Goal: Task Accomplishment & Management: Complete application form

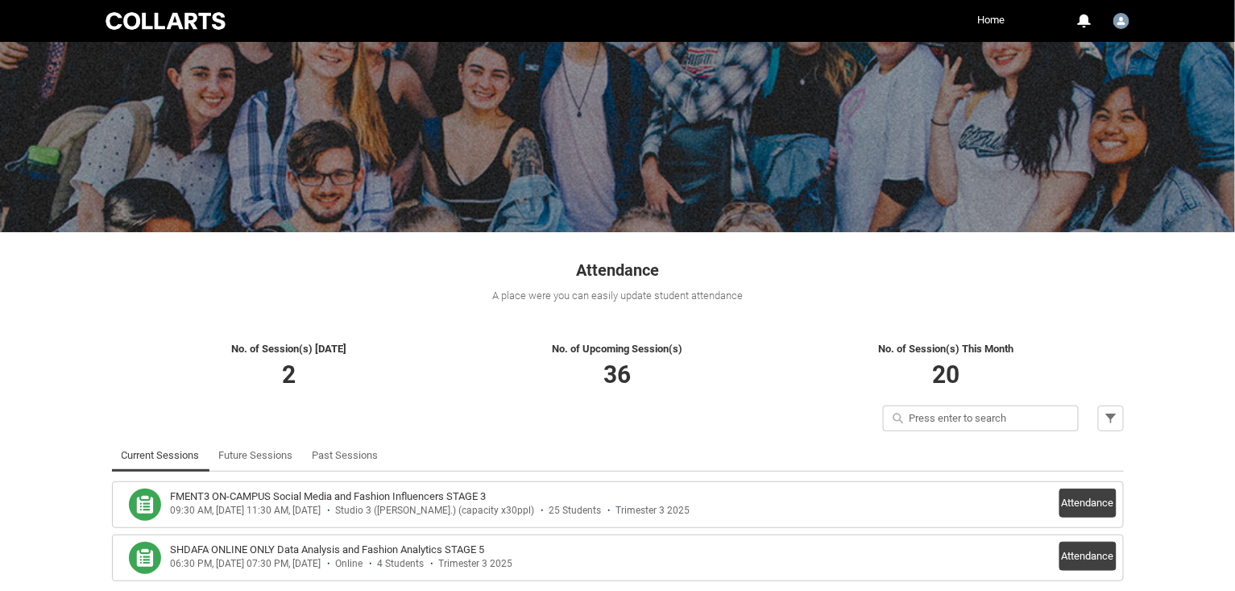
scroll to position [143, 0]
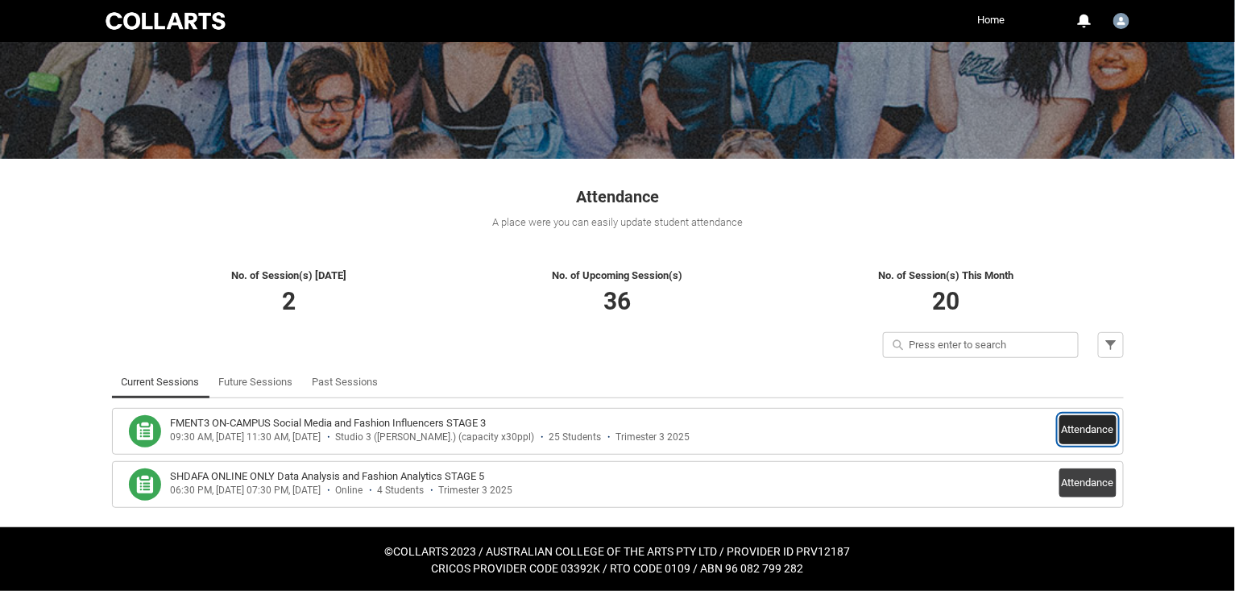
click at [1083, 429] on button "Attendance" at bounding box center [1087, 429] width 57 height 29
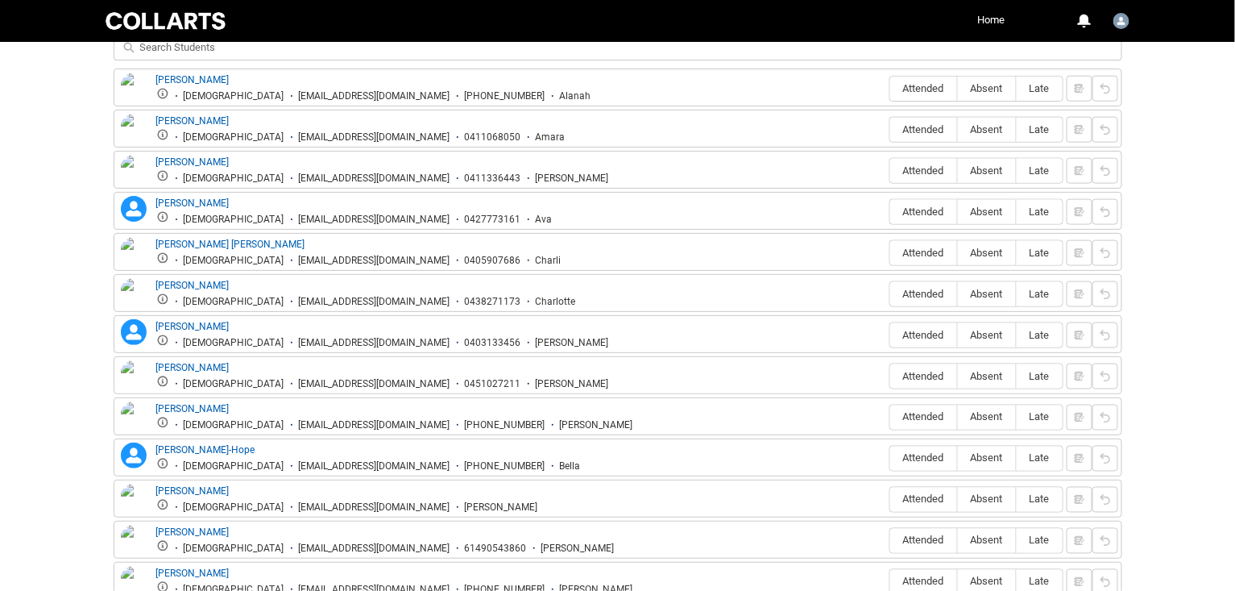
scroll to position [632, 0]
click at [982, 89] on span "Absent" at bounding box center [987, 88] width 58 height 12
click at [958, 89] on input "Absent" at bounding box center [957, 88] width 1 height 1
type lightning-radio-group "Absent"
radio input "true"
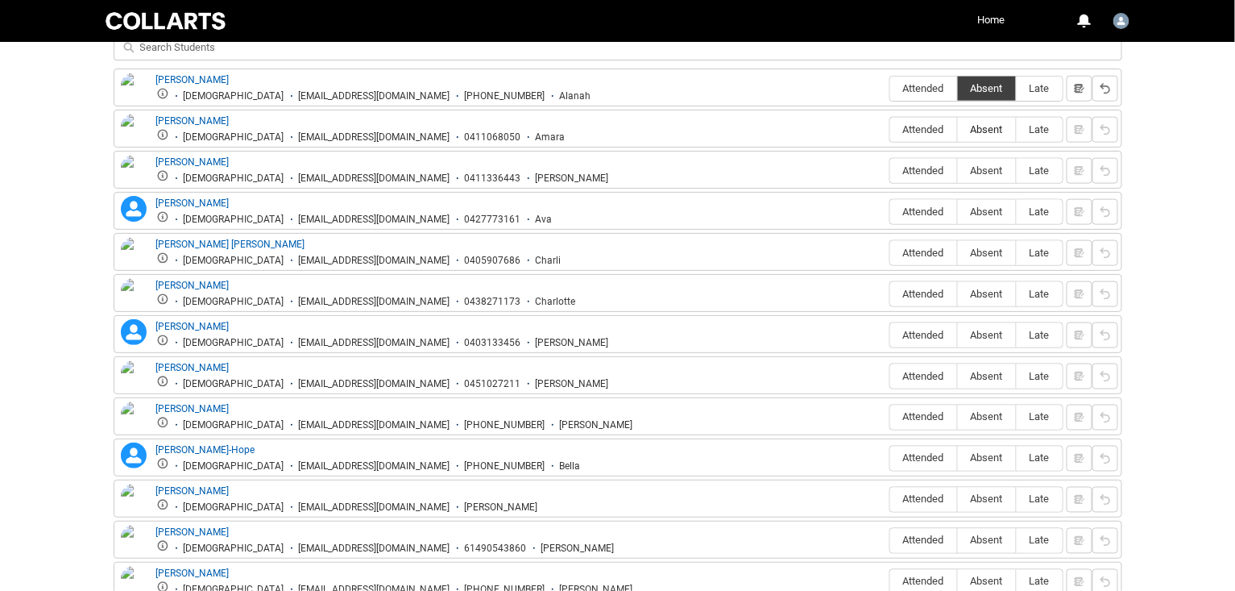
click at [978, 125] on span "Absent" at bounding box center [987, 129] width 58 height 12
click at [958, 129] on input "Absent" at bounding box center [957, 129] width 1 height 1
type lightning-radio-group "Absent"
radio input "true"
click at [988, 166] on span "Absent" at bounding box center [987, 170] width 58 height 12
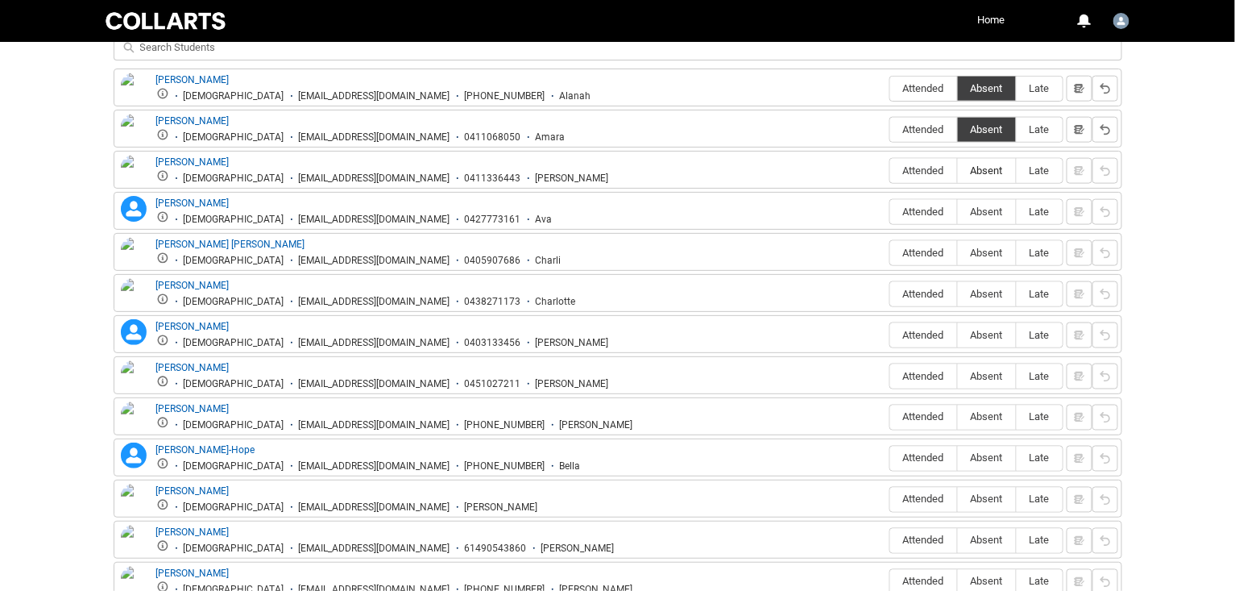
click at [958, 170] on input "Absent" at bounding box center [957, 170] width 1 height 1
type lightning-radio-group "Absent"
radio input "true"
click at [982, 207] on span "Absent" at bounding box center [987, 211] width 58 height 12
click at [958, 211] on input "Absent" at bounding box center [957, 211] width 1 height 1
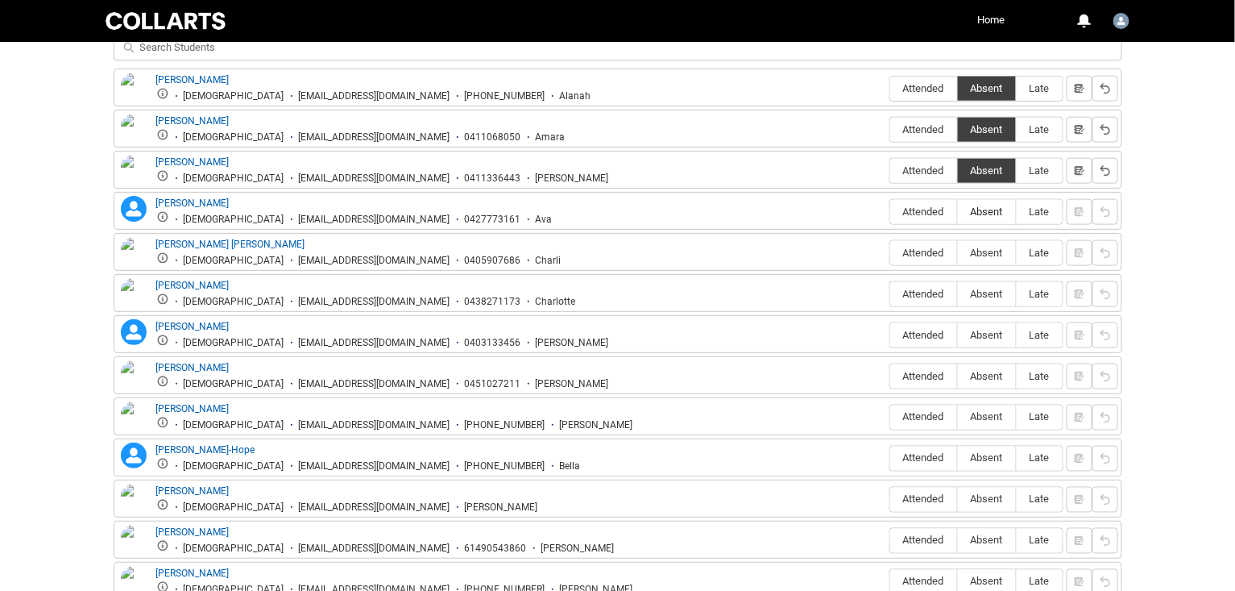
type lightning-radio-group "Absent"
radio input "true"
click at [925, 251] on span "Attended" at bounding box center [923, 253] width 67 height 12
click at [890, 252] on input "Attended" at bounding box center [889, 252] width 1 height 1
type lightning-radio-group "Attended"
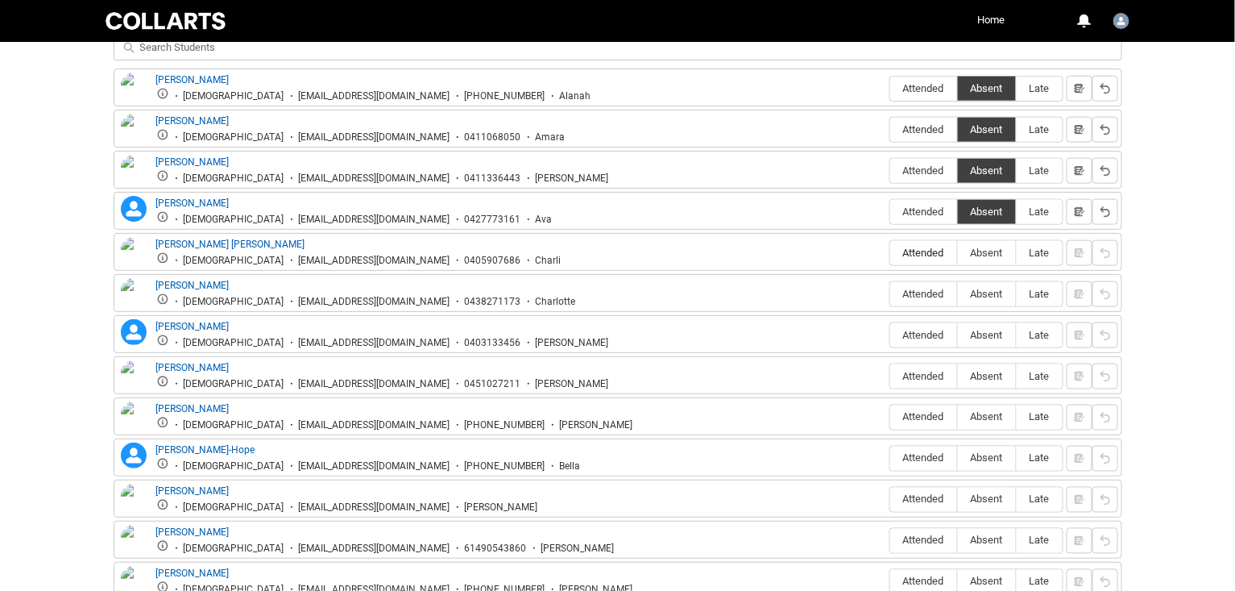
radio input "true"
click at [976, 288] on span "Absent" at bounding box center [987, 294] width 58 height 12
click at [958, 293] on input "Absent" at bounding box center [957, 293] width 1 height 1
type lightning-radio-group "Absent"
radio input "true"
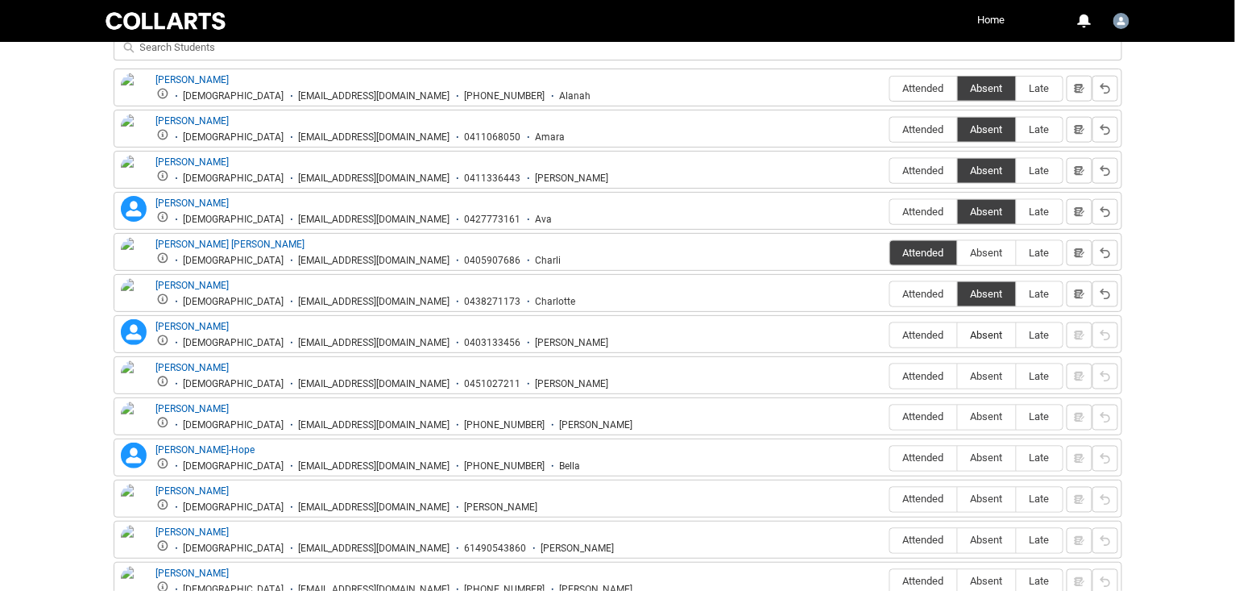
click at [984, 329] on span "Absent" at bounding box center [987, 335] width 58 height 12
click at [958, 334] on input "Absent" at bounding box center [957, 334] width 1 height 1
type lightning-radio-group "Absent"
radio input "true"
click at [917, 370] on span "Attended" at bounding box center [923, 376] width 67 height 12
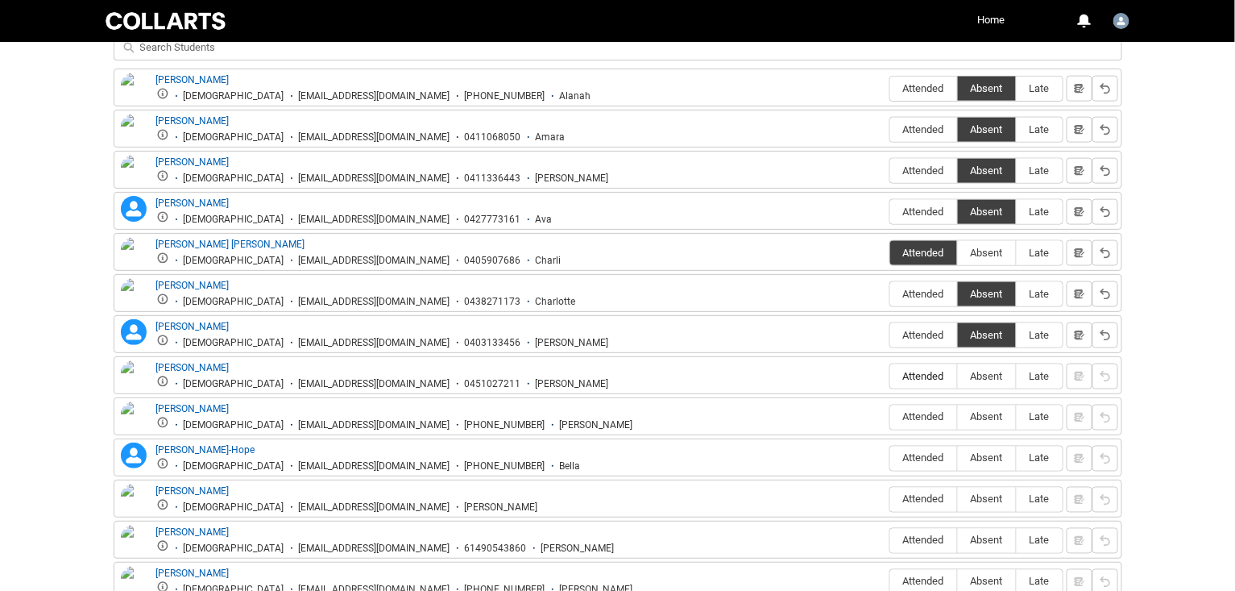
click at [890, 375] on input "Attended" at bounding box center [889, 375] width 1 height 1
type lightning-radio-group "Attended"
radio input "true"
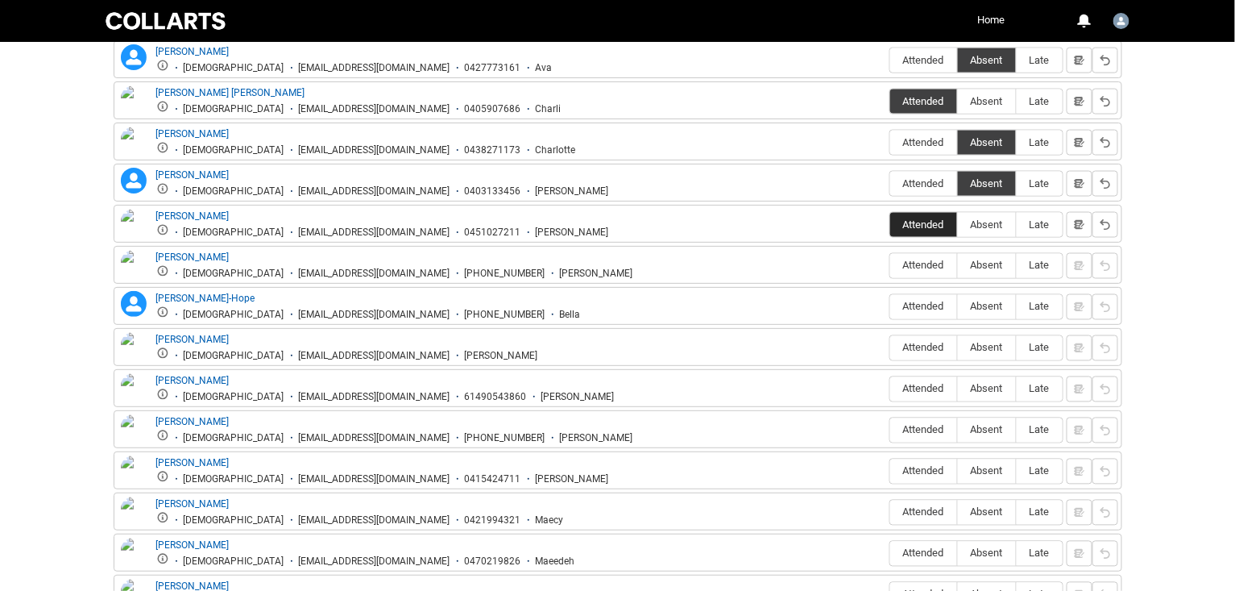
scroll to position [786, 0]
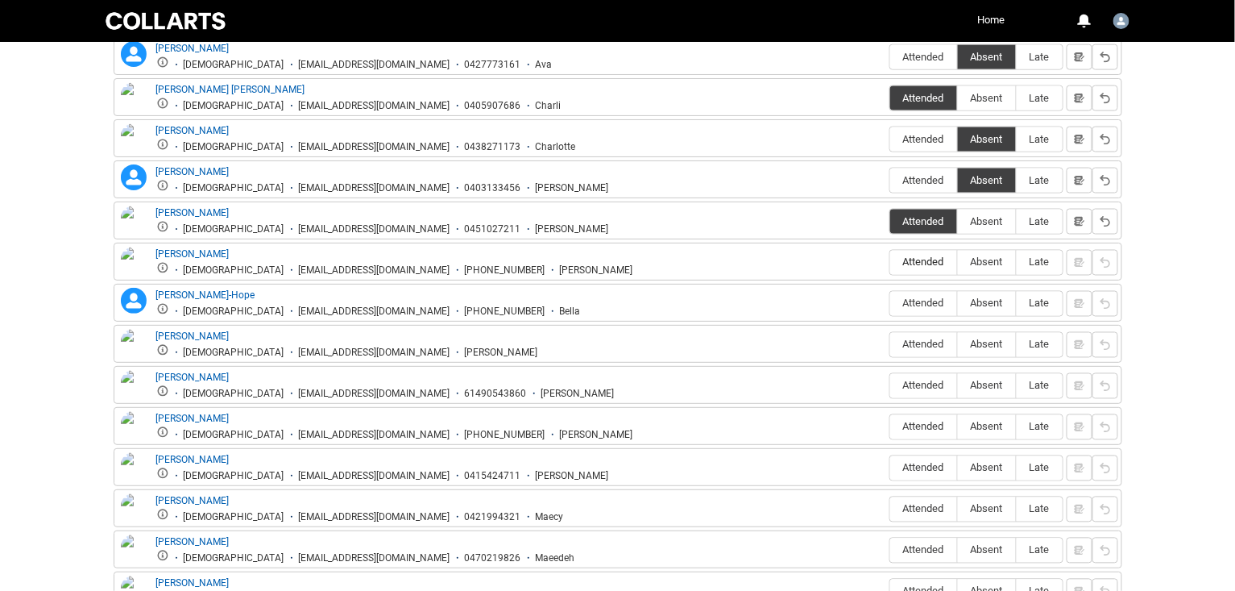
click at [923, 258] on span "Attended" at bounding box center [923, 262] width 67 height 12
click at [890, 262] on input "Attended" at bounding box center [889, 262] width 1 height 1
type lightning-radio-group "Attended"
radio input "true"
click at [981, 300] on span "Absent" at bounding box center [987, 303] width 58 height 12
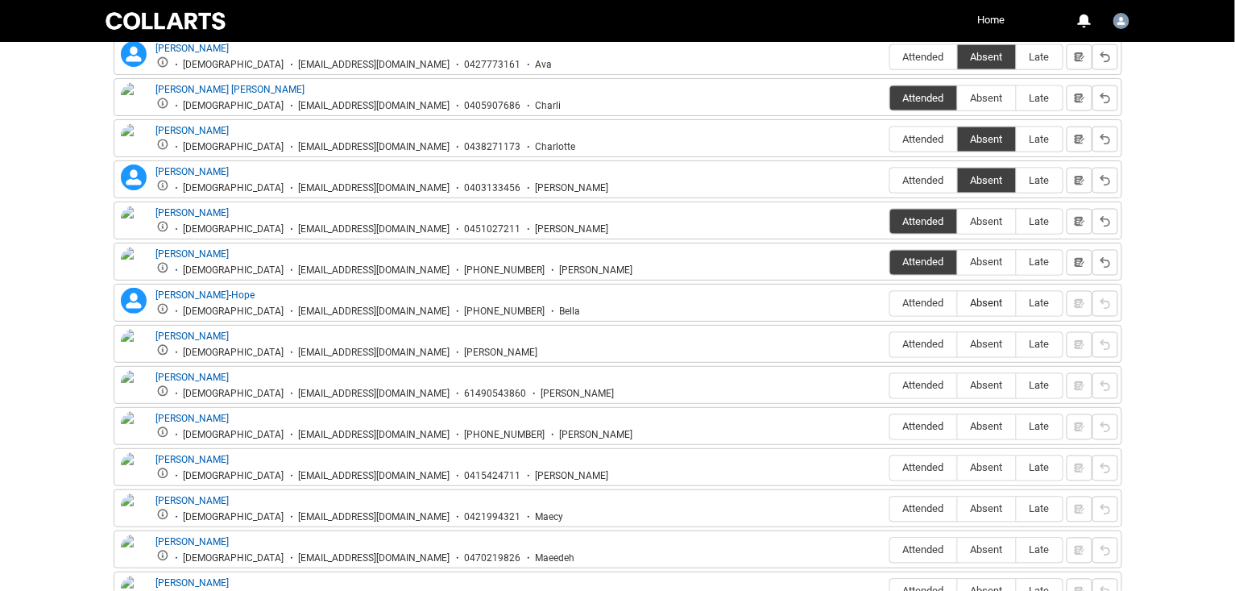
click at [958, 303] on input "Absent" at bounding box center [957, 303] width 1 height 1
type lightning-radio-group "Absent"
radio input "true"
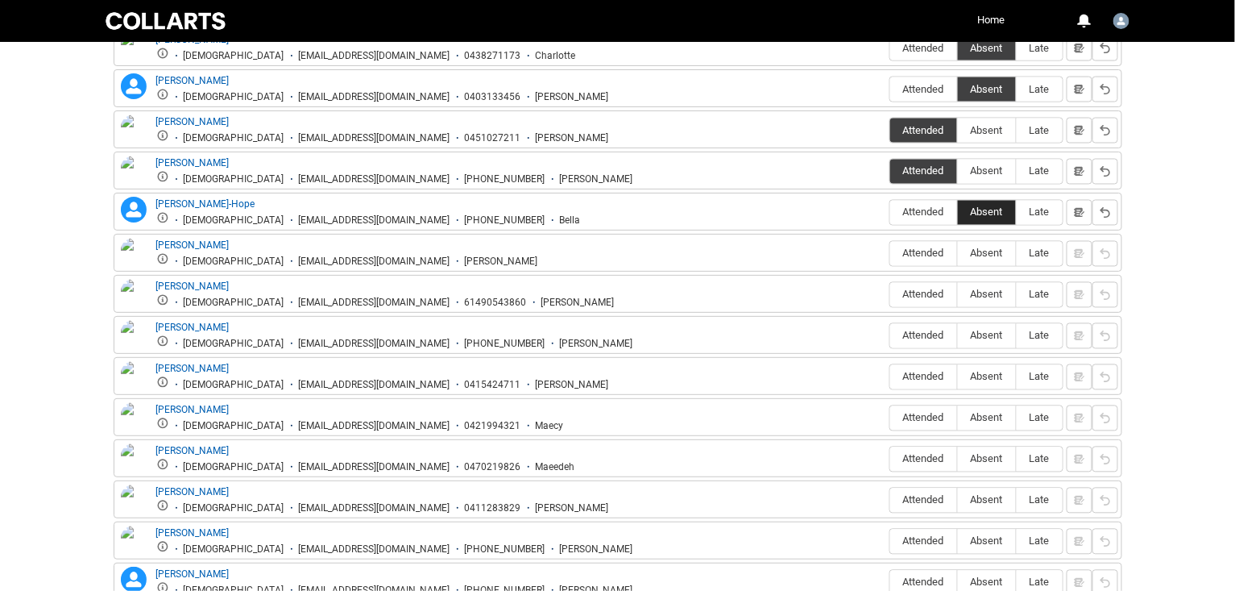
scroll to position [878, 0]
click at [914, 247] on span "Attended" at bounding box center [923, 253] width 67 height 12
click at [890, 252] on input "Attended" at bounding box center [889, 252] width 1 height 1
type lightning-radio-group "Attended"
radio input "true"
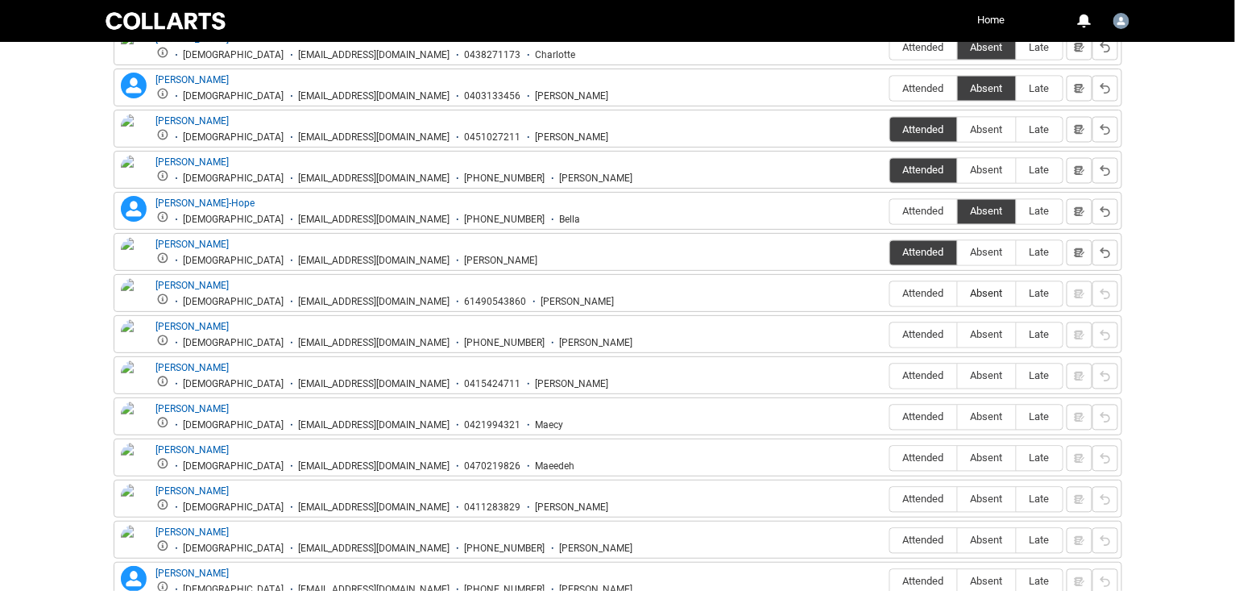
click at [982, 288] on span "Absent" at bounding box center [987, 294] width 58 height 12
click at [958, 293] on input "Absent" at bounding box center [957, 293] width 1 height 1
type lightning-radio-group "Absent"
radio input "true"
click at [918, 329] on span "Attended" at bounding box center [923, 335] width 67 height 12
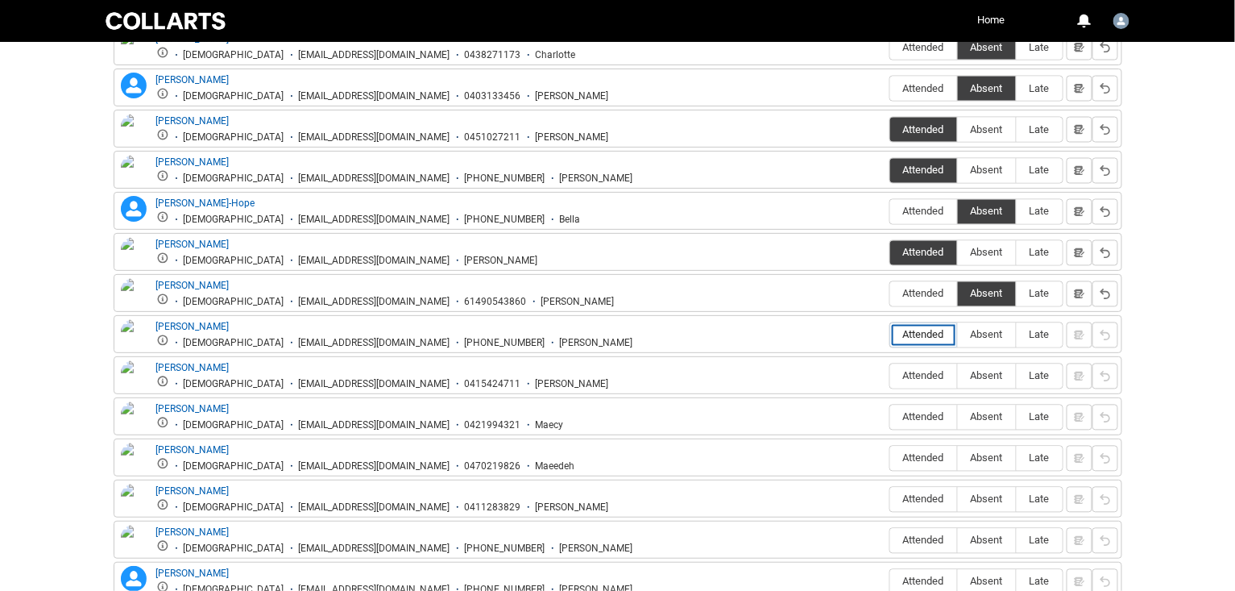
click at [890, 334] on input "Attended" at bounding box center [889, 334] width 1 height 1
type lightning-radio-group "Attended"
radio input "true"
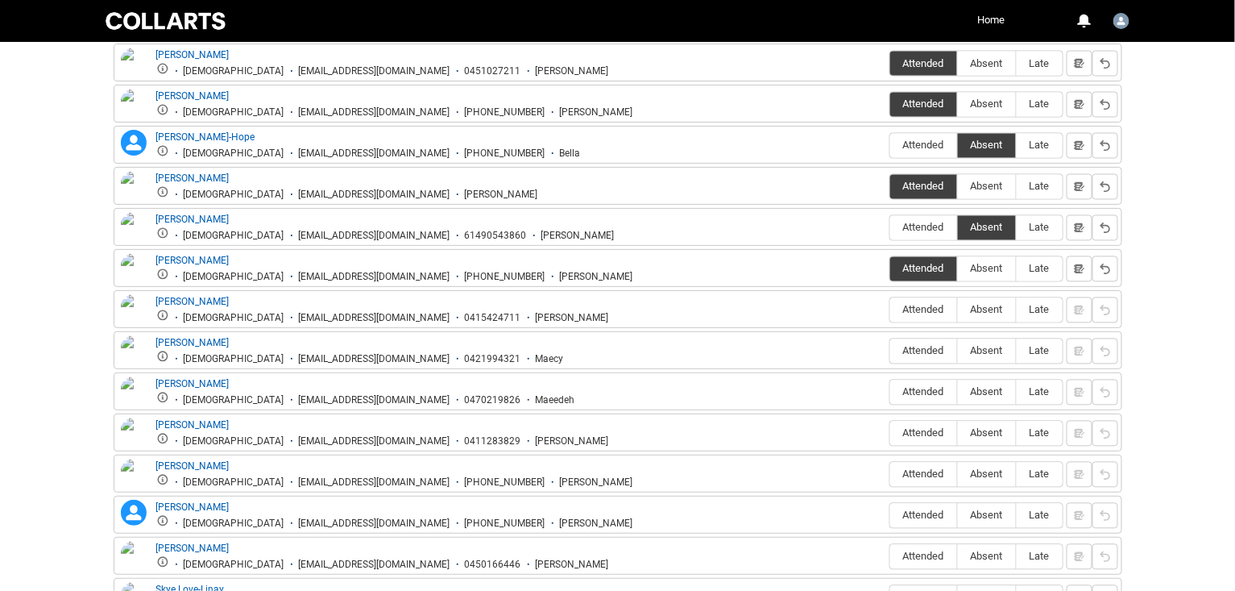
scroll to position [951, 0]
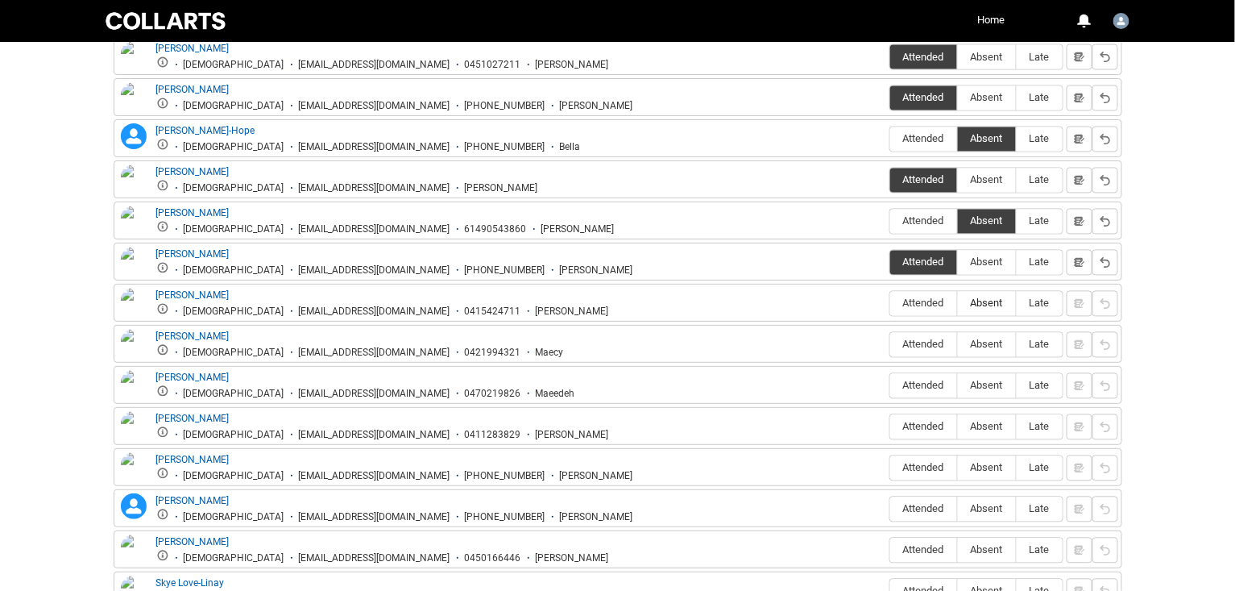
click at [988, 299] on span "Absent" at bounding box center [987, 303] width 58 height 12
click at [958, 303] on input "Absent" at bounding box center [957, 303] width 1 height 1
type lightning-radio-group "Absent"
radio input "true"
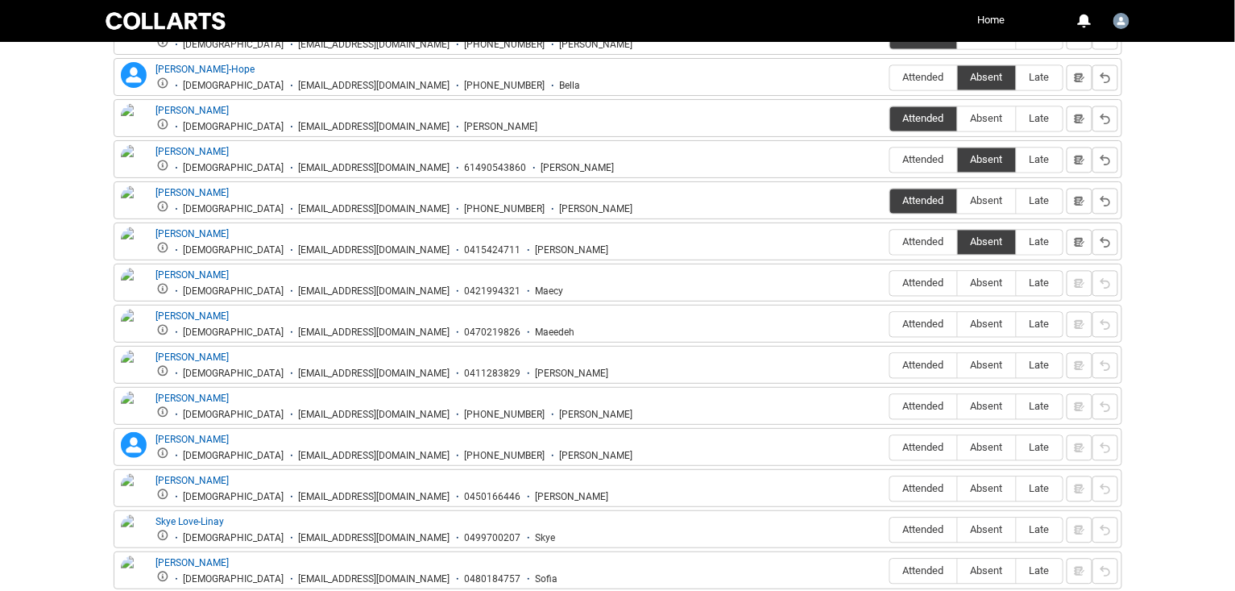
scroll to position [1028, 0]
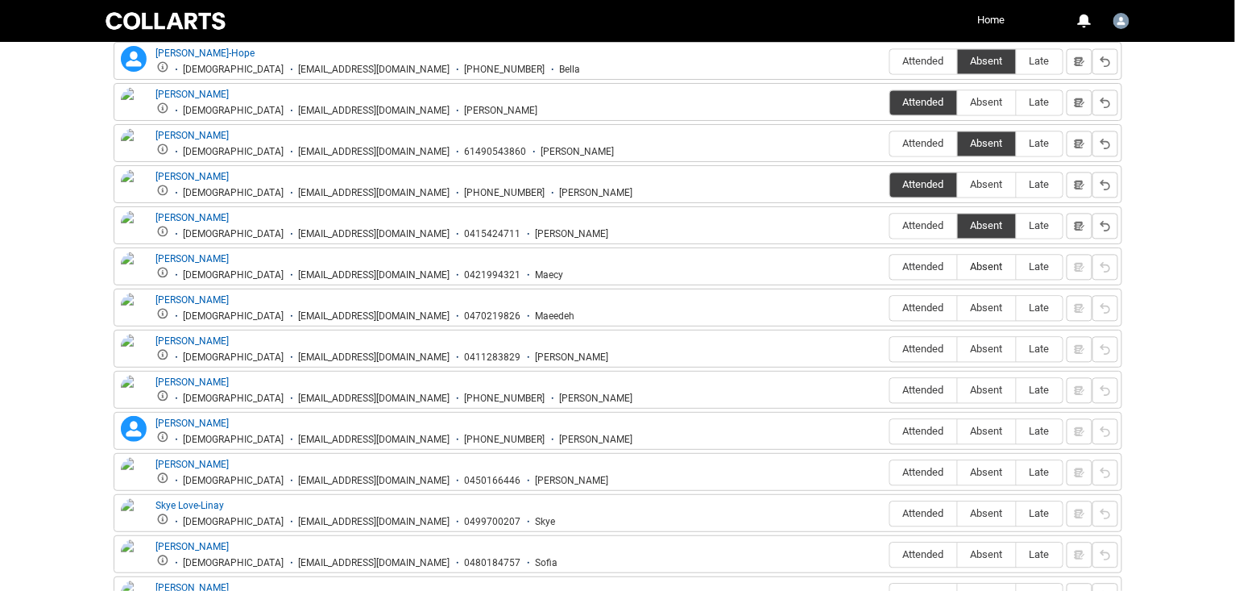
click at [984, 261] on span "Absent" at bounding box center [987, 267] width 58 height 12
click at [958, 267] on input "Absent" at bounding box center [957, 267] width 1 height 1
type lightning-radio-group "Absent"
radio input "true"
click at [984, 302] on span "Absent" at bounding box center [987, 308] width 58 height 12
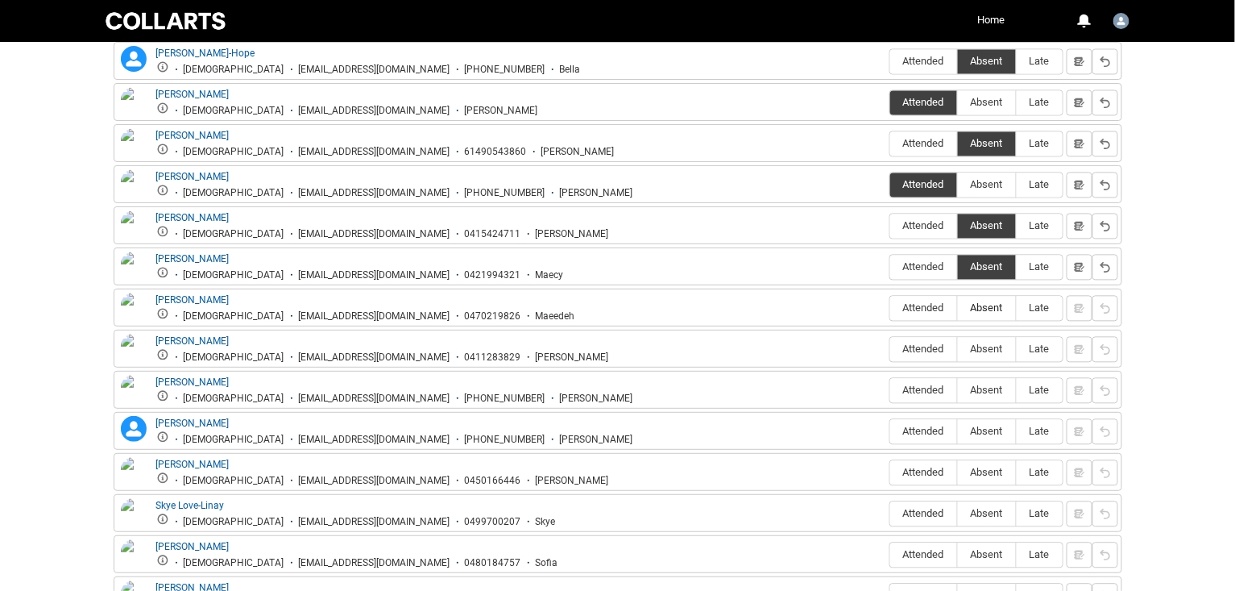
click at [958, 308] on input "Absent" at bounding box center [957, 308] width 1 height 1
type lightning-radio-group "Absent"
radio input "true"
click at [984, 343] on span "Absent" at bounding box center [987, 349] width 58 height 12
click at [958, 349] on input "Absent" at bounding box center [957, 349] width 1 height 1
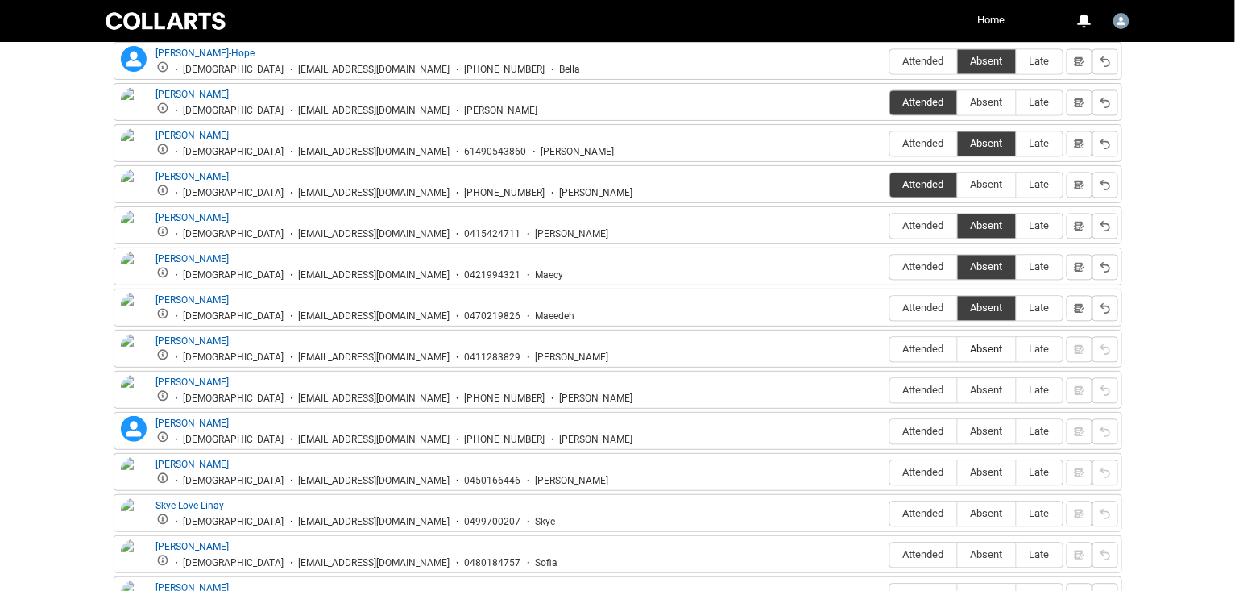
type lightning-radio-group "Absent"
radio input "true"
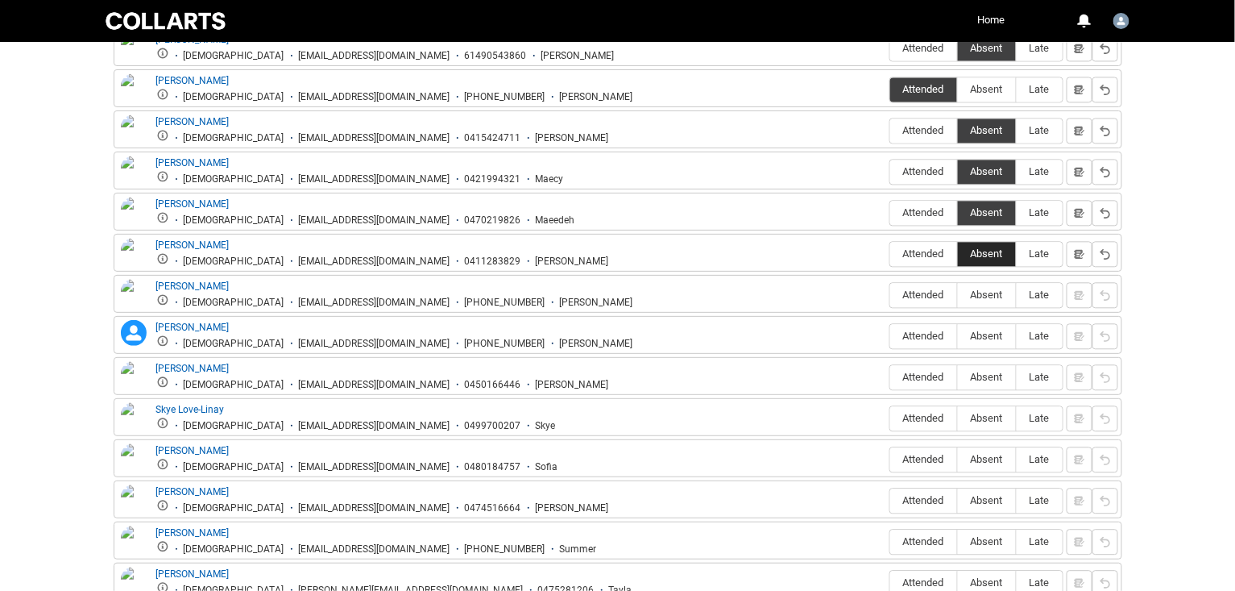
scroll to position [1125, 0]
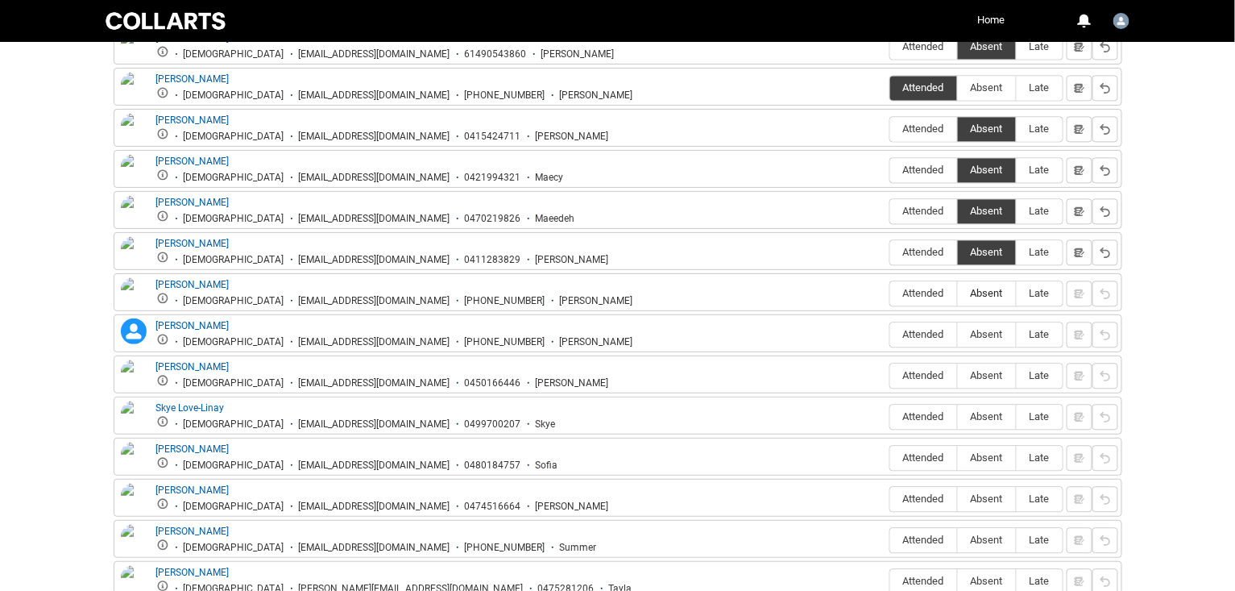
click at [979, 287] on span "Absent" at bounding box center [987, 293] width 58 height 12
click at [958, 292] on input "Absent" at bounding box center [957, 292] width 1 height 1
type lightning-radio-group "Absent"
radio input "true"
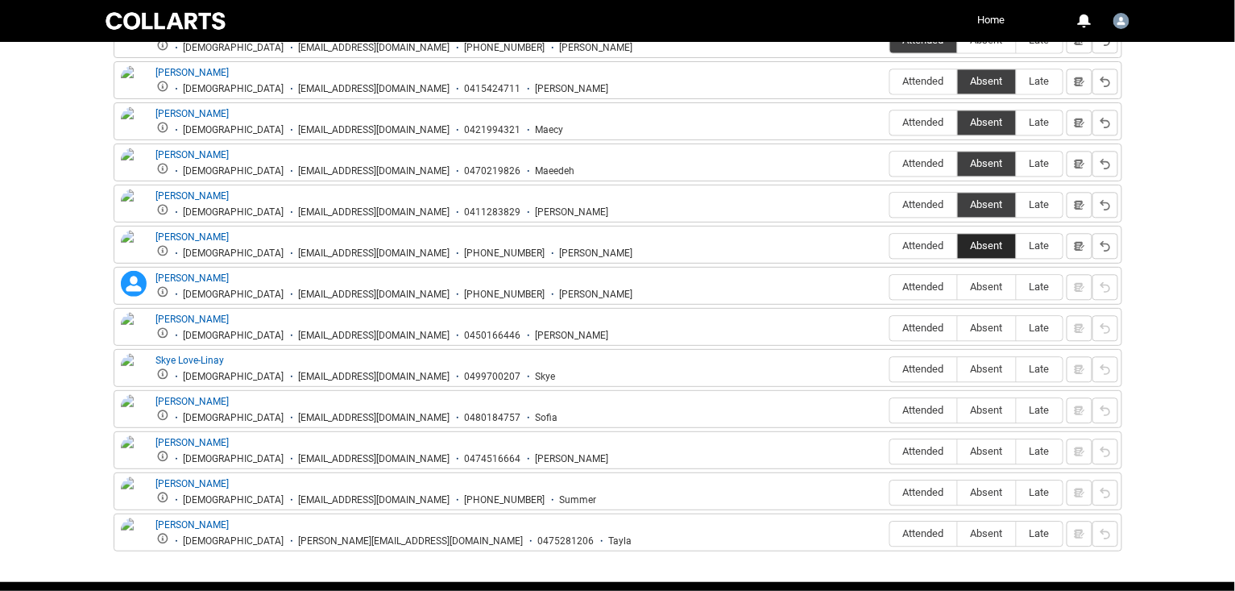
scroll to position [1176, 0]
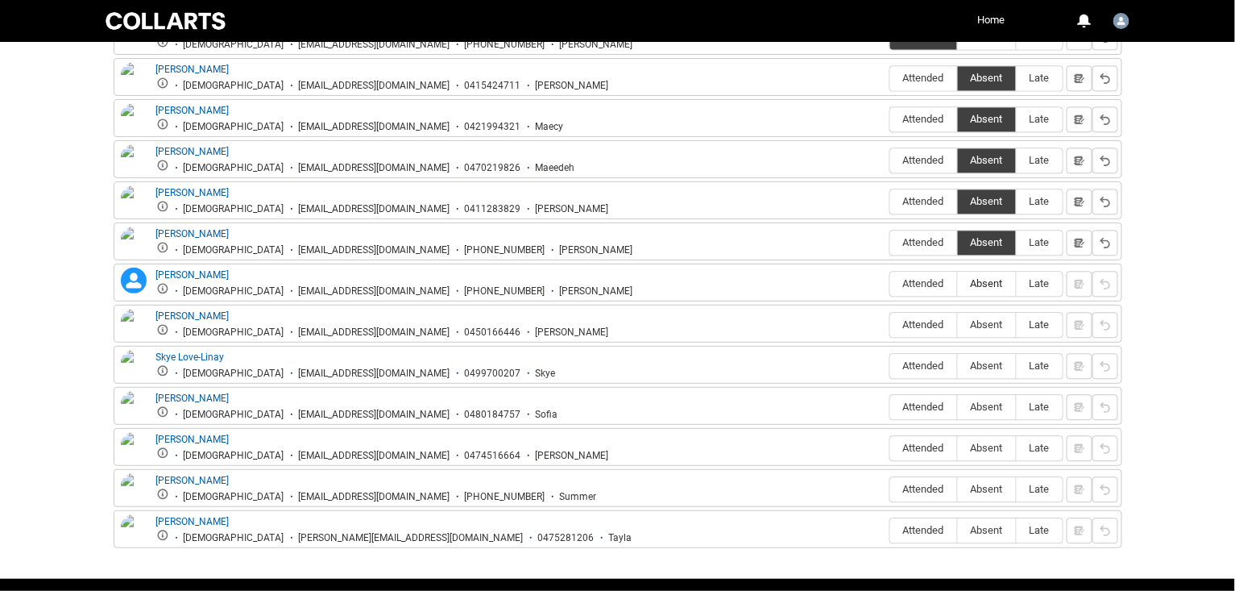
click at [984, 277] on span "Absent" at bounding box center [987, 283] width 58 height 12
click at [958, 283] on input "Absent" at bounding box center [957, 283] width 1 height 1
type lightning-radio-group "Absent"
radio input "true"
click at [980, 318] on span "Absent" at bounding box center [987, 324] width 58 height 12
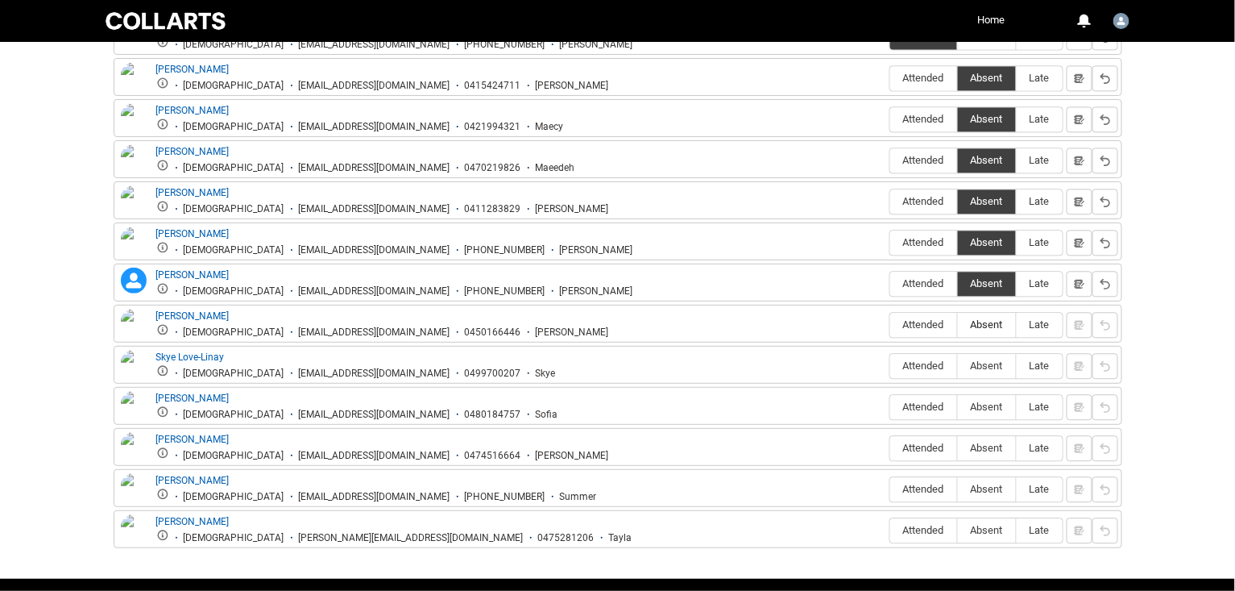
click at [958, 324] on input "Absent" at bounding box center [957, 324] width 1 height 1
type lightning-radio-group "Absent"
radio input "true"
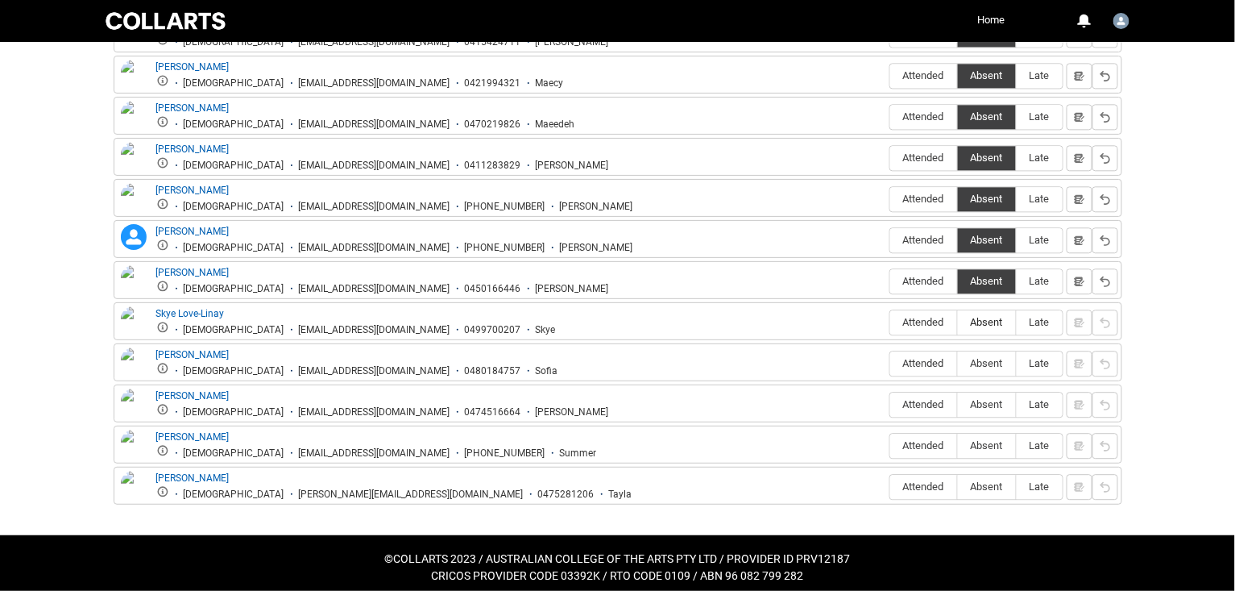
click at [980, 316] on span "Absent" at bounding box center [987, 322] width 58 height 12
click at [958, 321] on input "Absent" at bounding box center [957, 321] width 1 height 1
type lightning-radio-group "Absent"
radio input "true"
click at [909, 357] on span "Attended" at bounding box center [923, 363] width 67 height 12
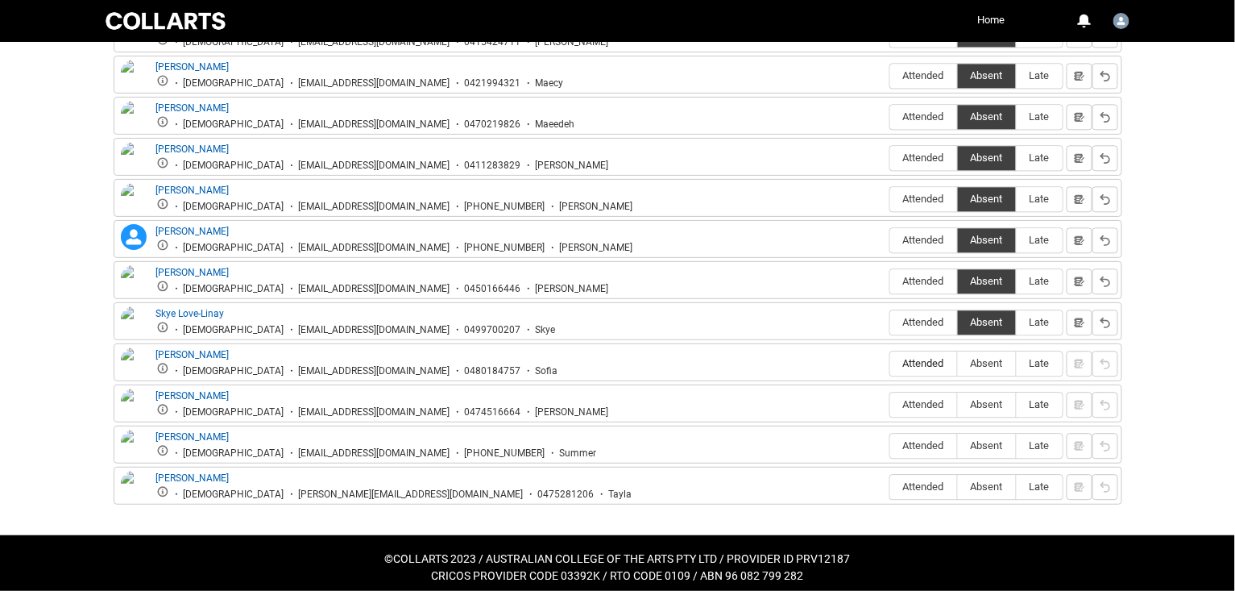
click at [890, 363] on input "Attended" at bounding box center [889, 363] width 1 height 1
type lightning-radio-group "Attended"
radio input "true"
click at [982, 398] on span "Absent" at bounding box center [987, 404] width 58 height 12
click at [958, 404] on input "Absent" at bounding box center [957, 404] width 1 height 1
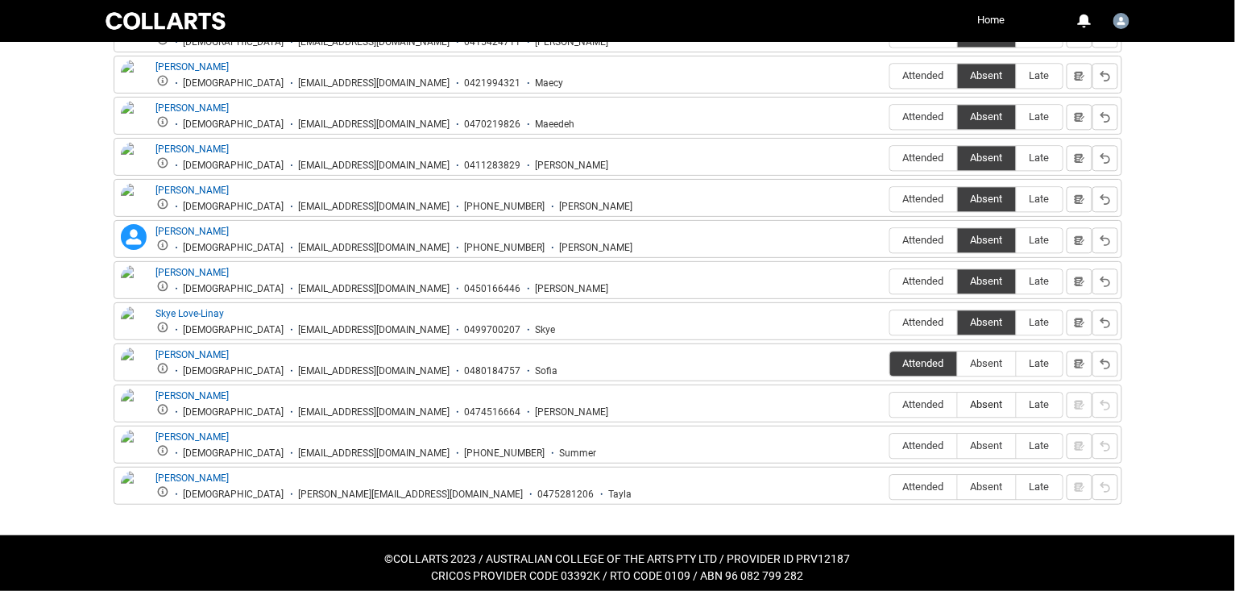
type lightning-radio-group "Absent"
radio input "true"
click at [916, 441] on span "Attended" at bounding box center [923, 445] width 67 height 12
click at [890, 445] on input "Attended" at bounding box center [889, 445] width 1 height 1
type lightning-radio-group "Attended"
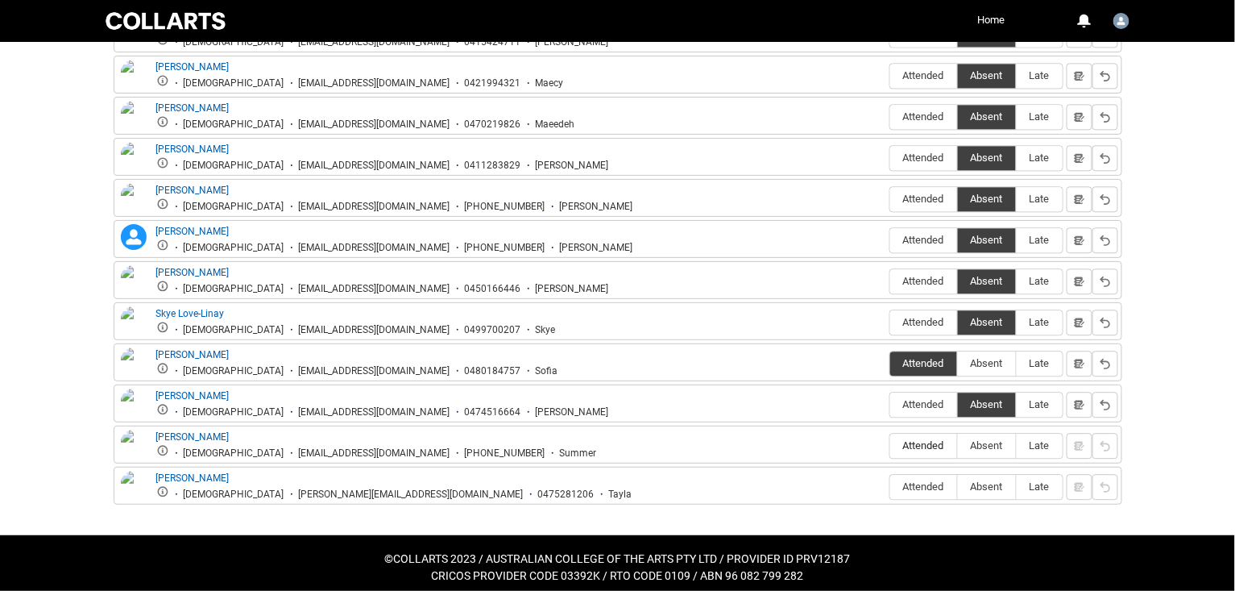
radio input "true"
click at [915, 480] on span "Attended" at bounding box center [923, 486] width 67 height 12
click at [890, 486] on input "Attended" at bounding box center [889, 486] width 1 height 1
type lightning-radio-group "Attended"
radio input "true"
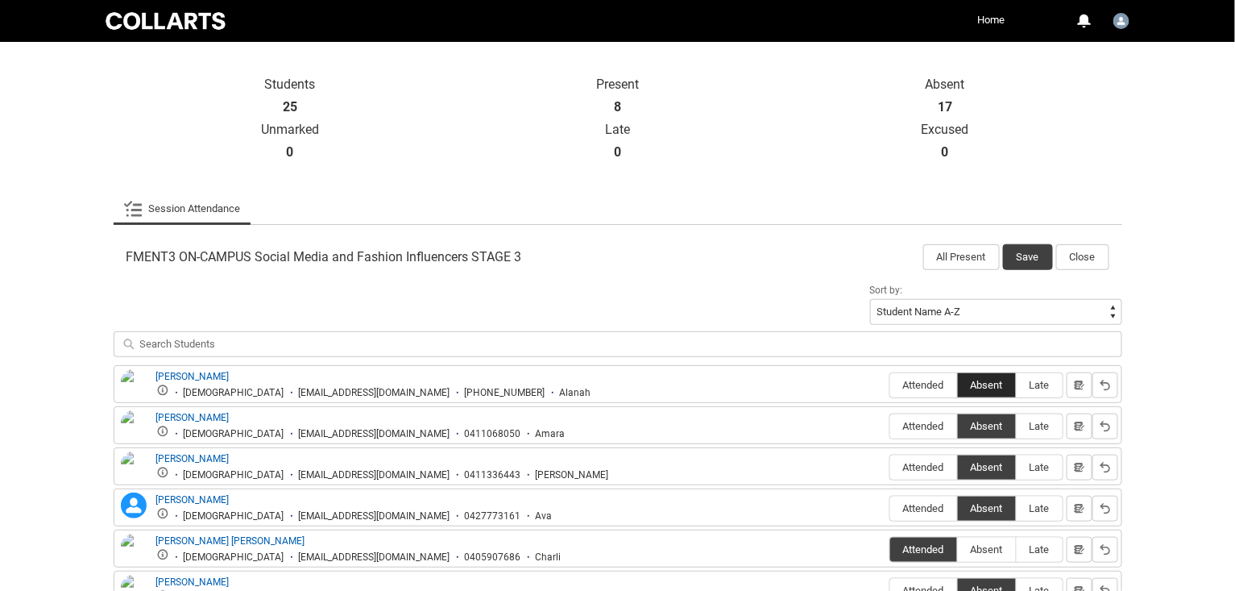
scroll to position [329, 0]
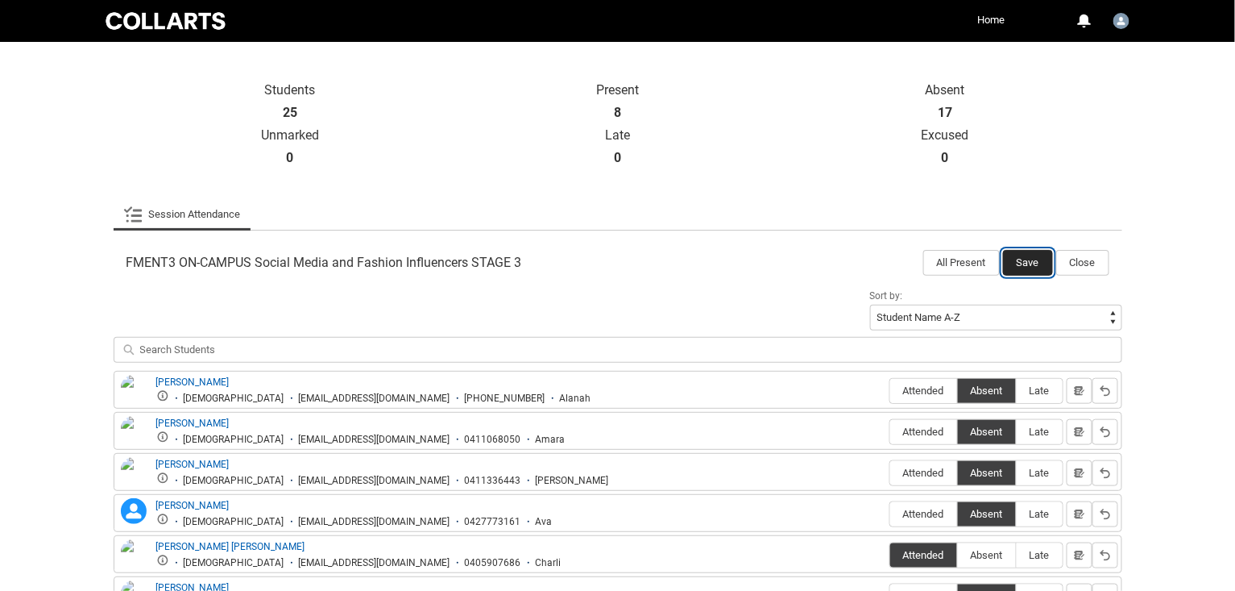
click at [1023, 263] on button "Save" at bounding box center [1028, 263] width 50 height 26
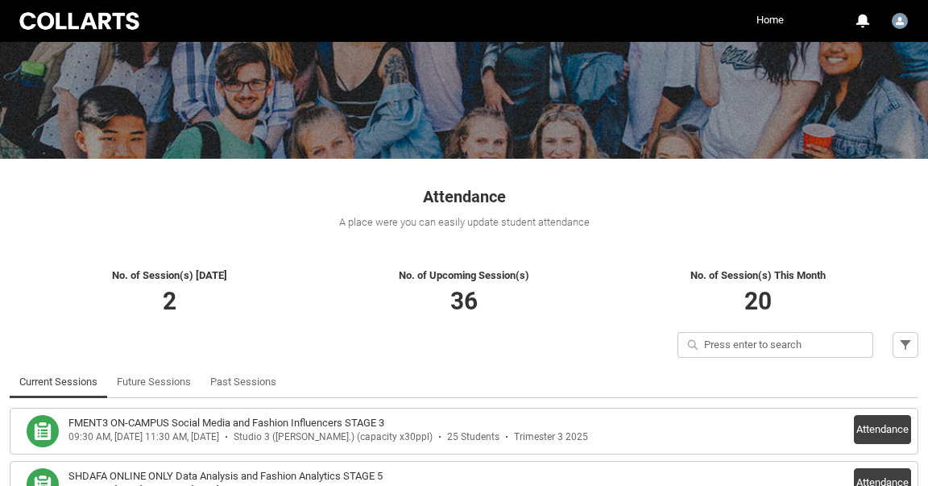
scroll to position [248, 0]
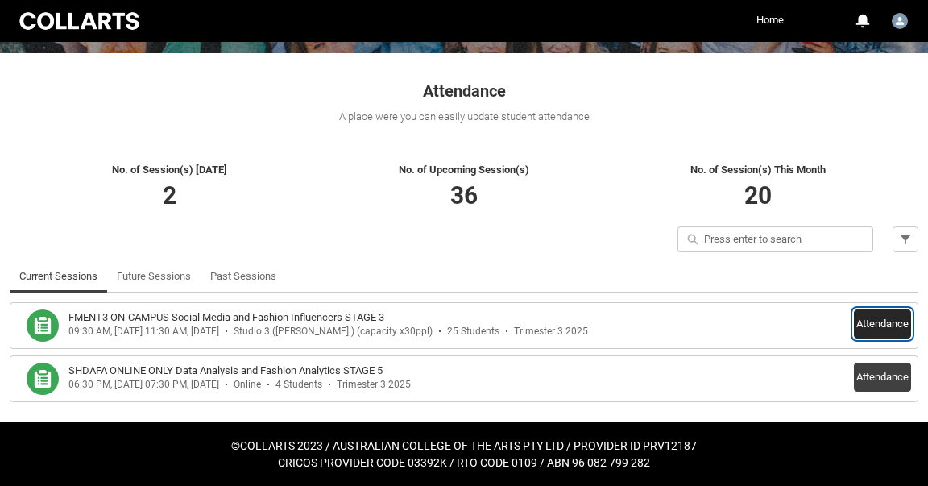
click at [865, 322] on button "Attendance" at bounding box center [882, 323] width 57 height 29
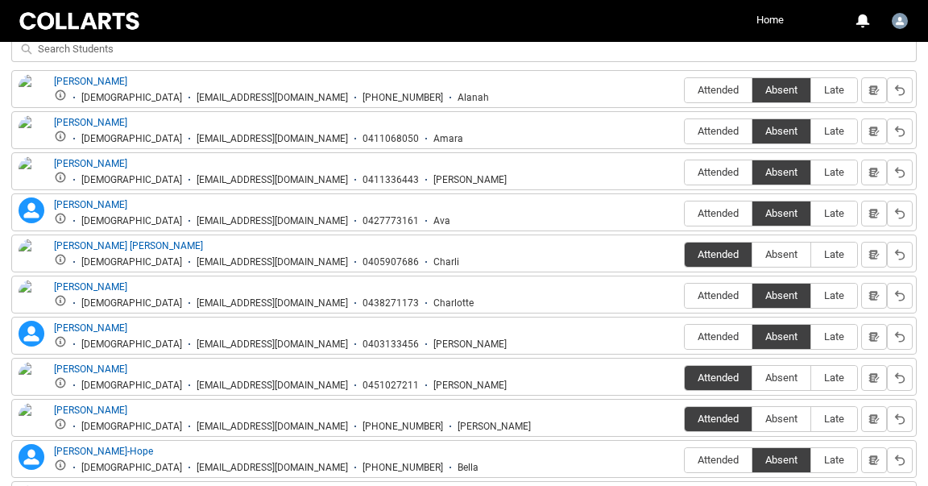
scroll to position [632, 0]
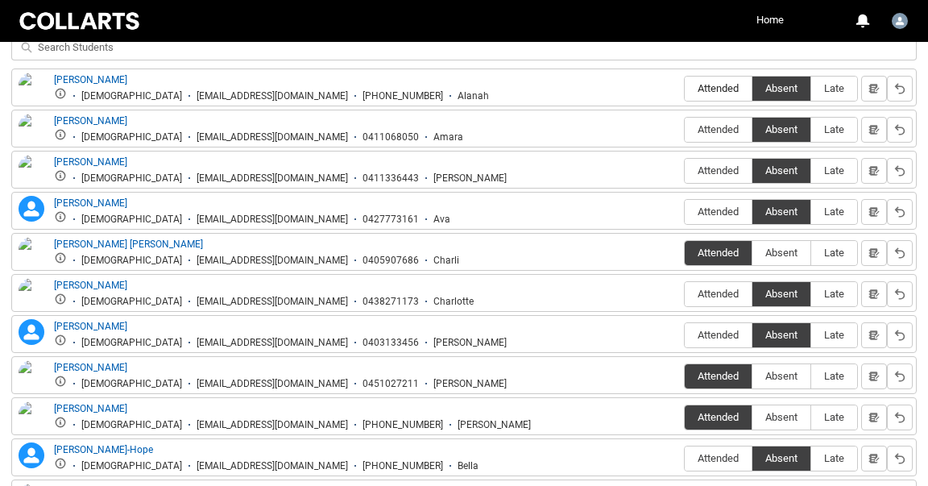
click at [704, 83] on span "Attended" at bounding box center [718, 88] width 67 height 12
click at [685, 88] on input "Attended" at bounding box center [684, 88] width 1 height 1
type lightning-radio-group "Attended"
radio input "true"
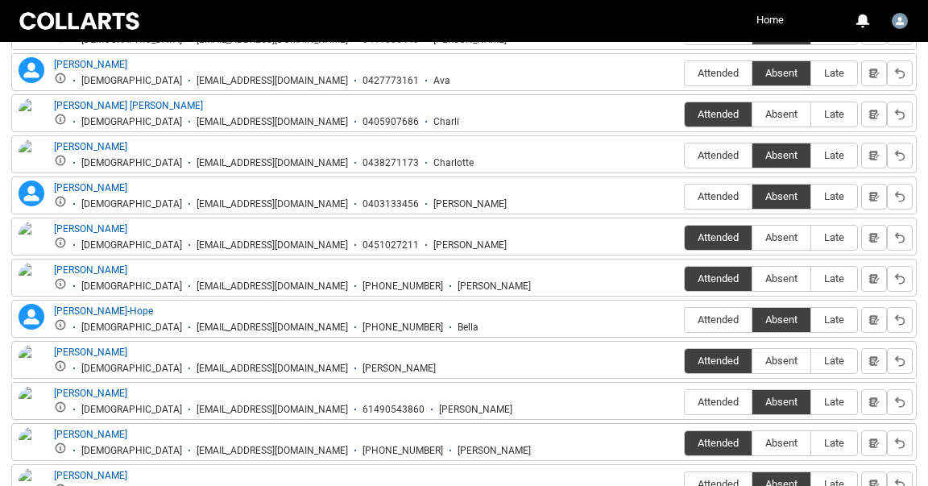
scroll to position [773, 0]
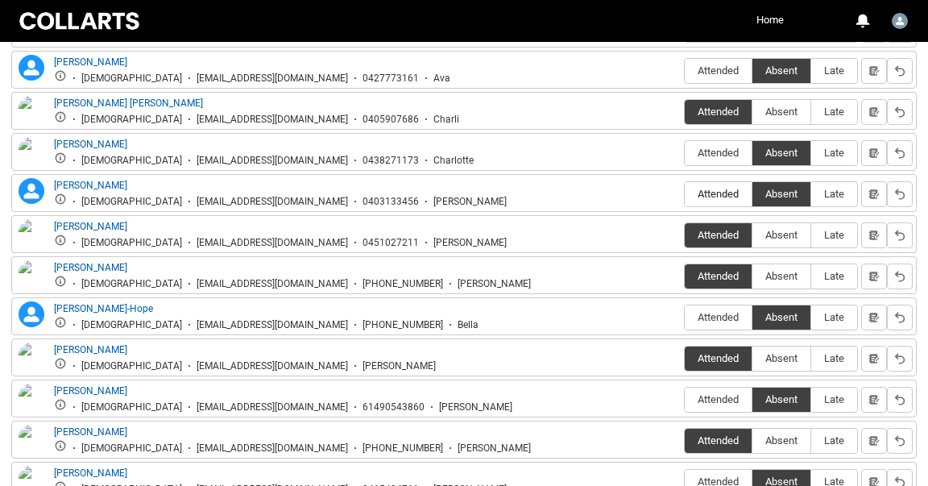
click at [709, 188] on span "Attended" at bounding box center [718, 194] width 67 height 12
click at [685, 193] on input "Attended" at bounding box center [684, 193] width 1 height 1
type lightning-radio-group "Attended"
radio input "true"
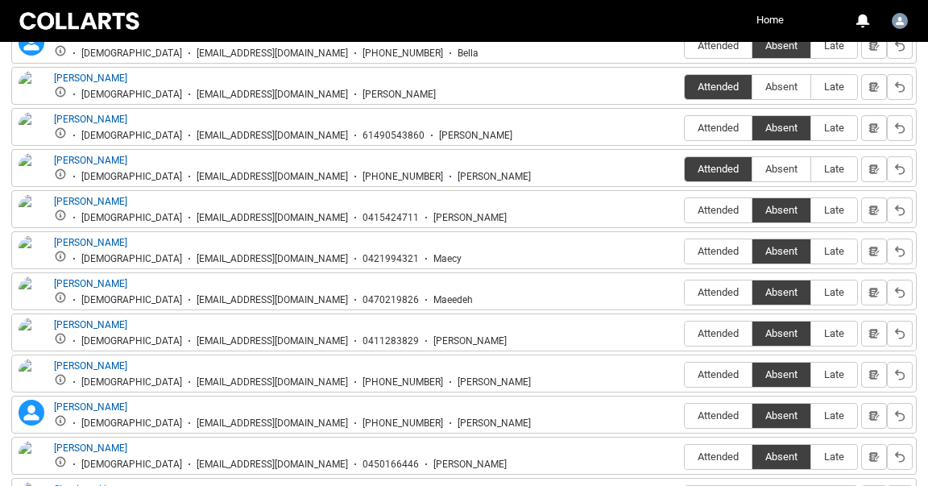
scroll to position [1048, 0]
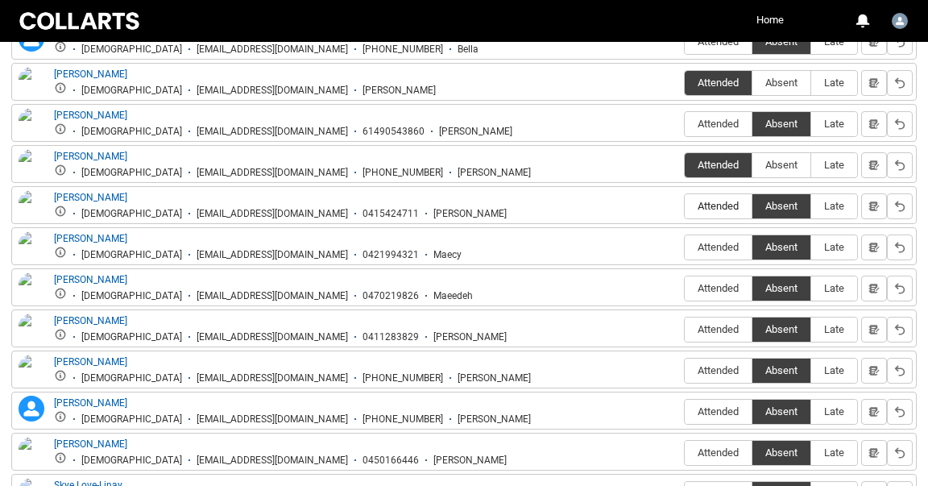
click at [713, 201] on span "Attended" at bounding box center [718, 206] width 67 height 12
click at [685, 205] on input "Attended" at bounding box center [684, 205] width 1 height 1
type lightning-radio-group "Attended"
radio input "true"
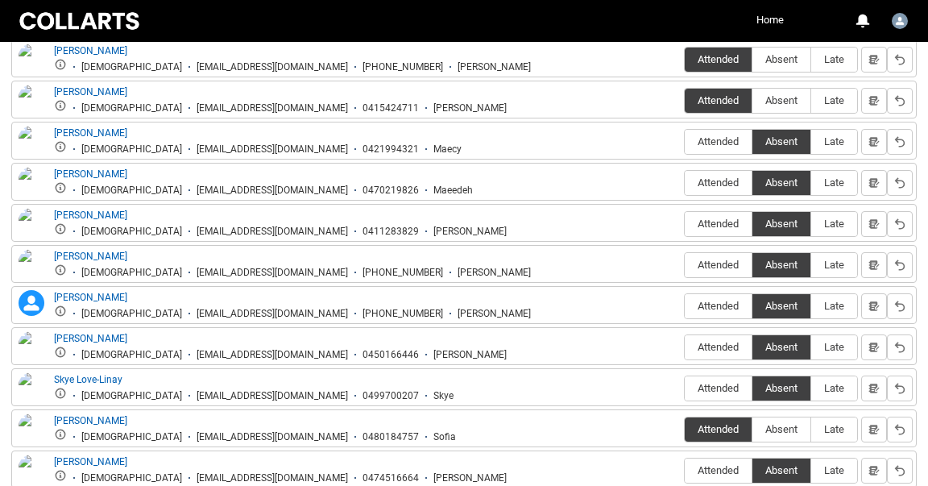
scroll to position [1163, 0]
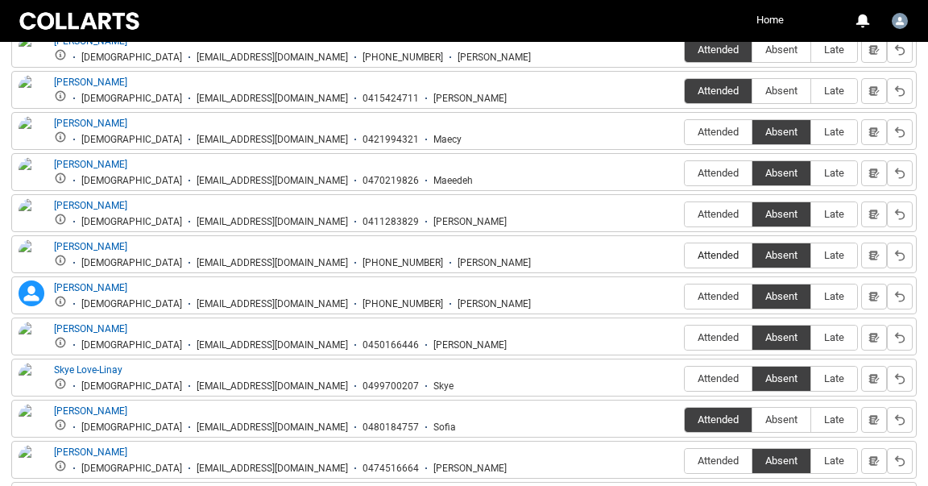
click at [714, 251] on span "Attended" at bounding box center [718, 255] width 67 height 12
click at [685, 255] on input "Attended" at bounding box center [684, 255] width 1 height 1
type lightning-radio-group "Attended"
radio input "true"
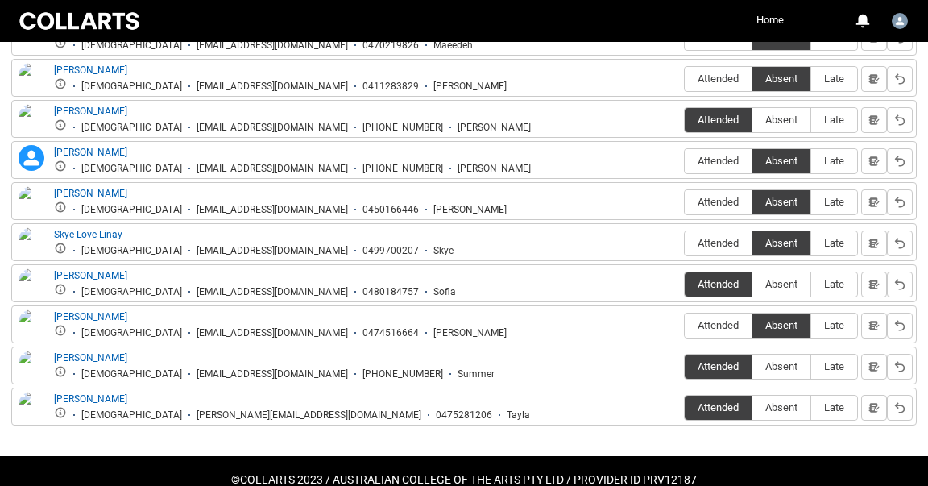
scroll to position [1299, 0]
click at [706, 320] on span "Attended" at bounding box center [718, 325] width 67 height 12
click at [685, 325] on input "Attended" at bounding box center [684, 325] width 1 height 1
type lightning-radio-group "Attended"
radio input "true"
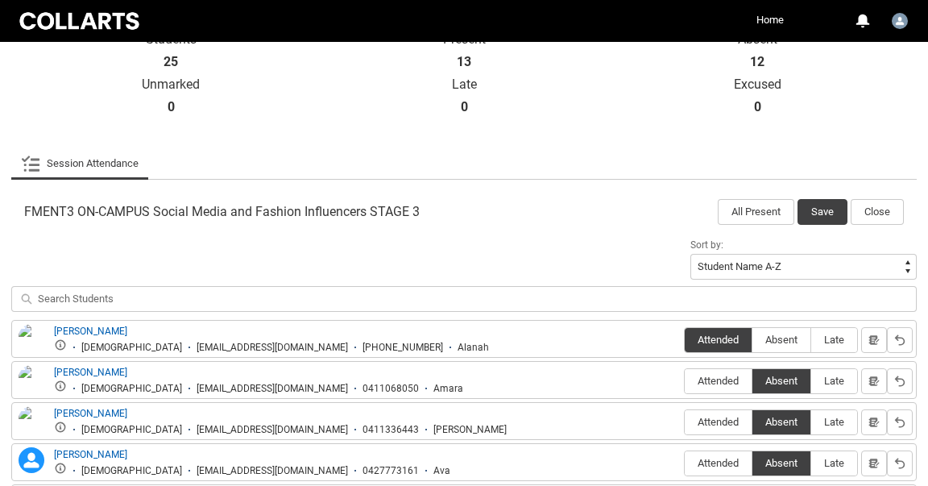
scroll to position [334, 0]
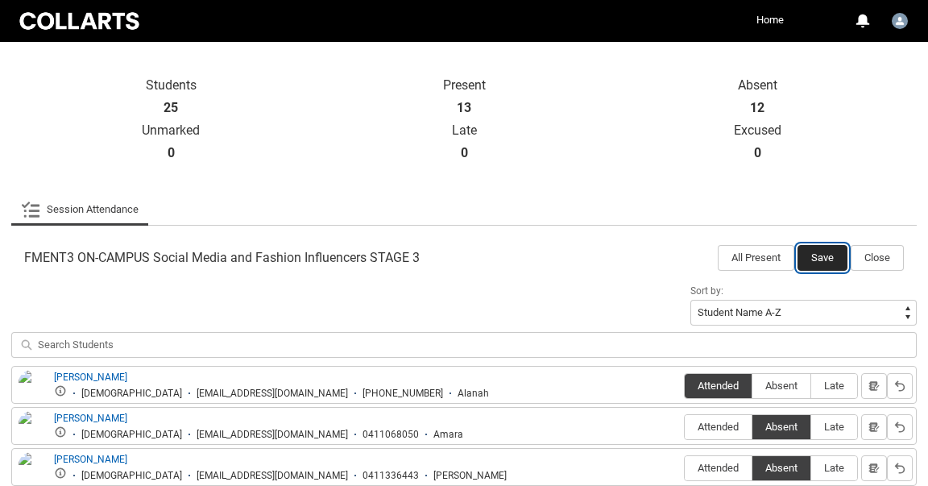
click at [814, 255] on button "Save" at bounding box center [823, 258] width 50 height 26
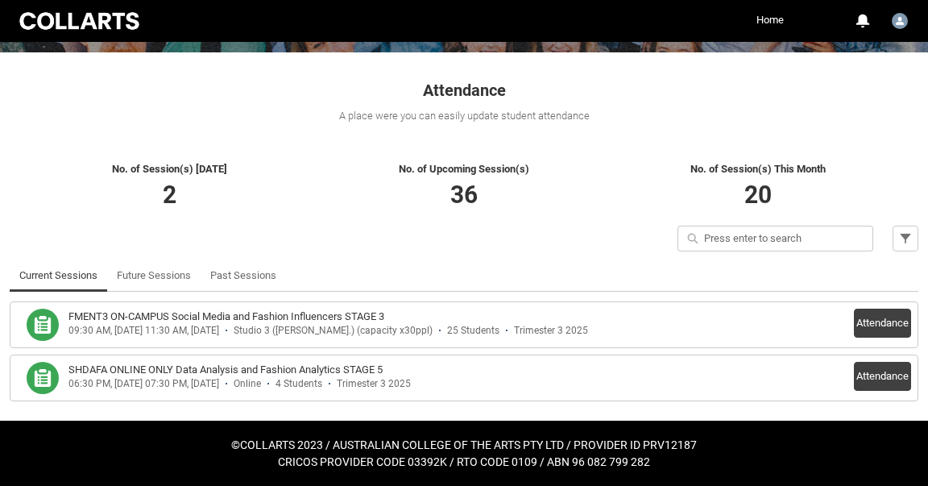
scroll to position [248, 0]
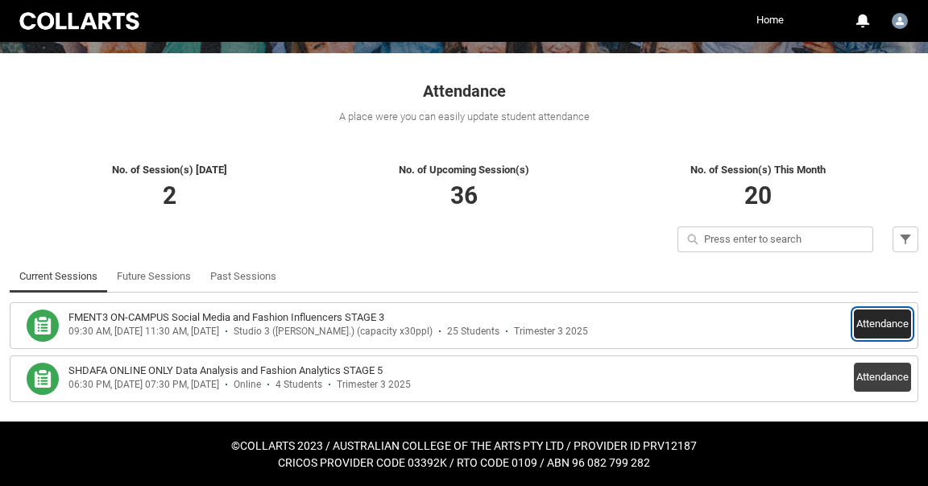
click at [873, 323] on button "Attendance" at bounding box center [882, 323] width 57 height 29
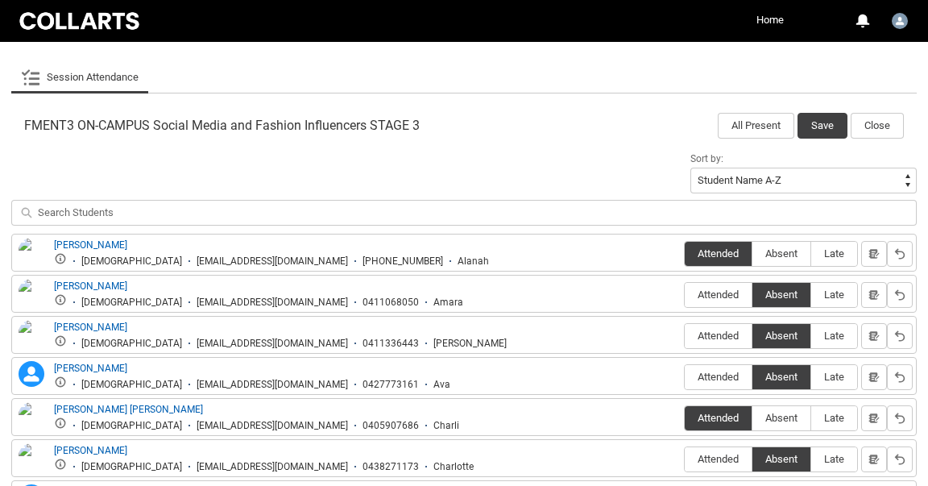
scroll to position [479, 0]
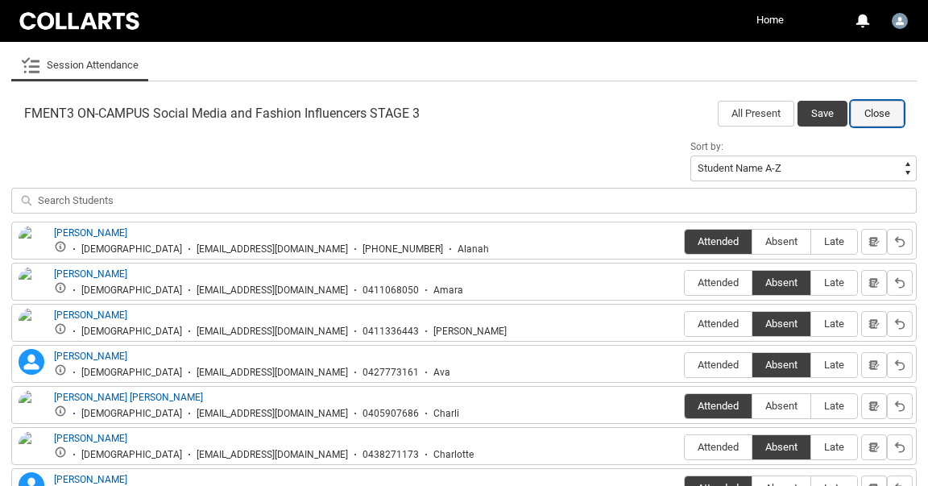
click at [876, 110] on button "Close" at bounding box center [877, 114] width 53 height 26
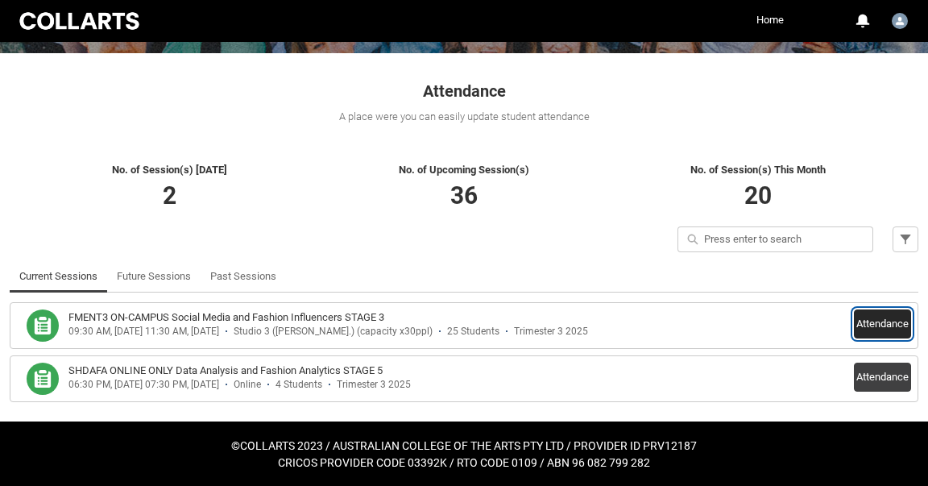
click at [881, 321] on button "Attendance" at bounding box center [882, 323] width 57 height 29
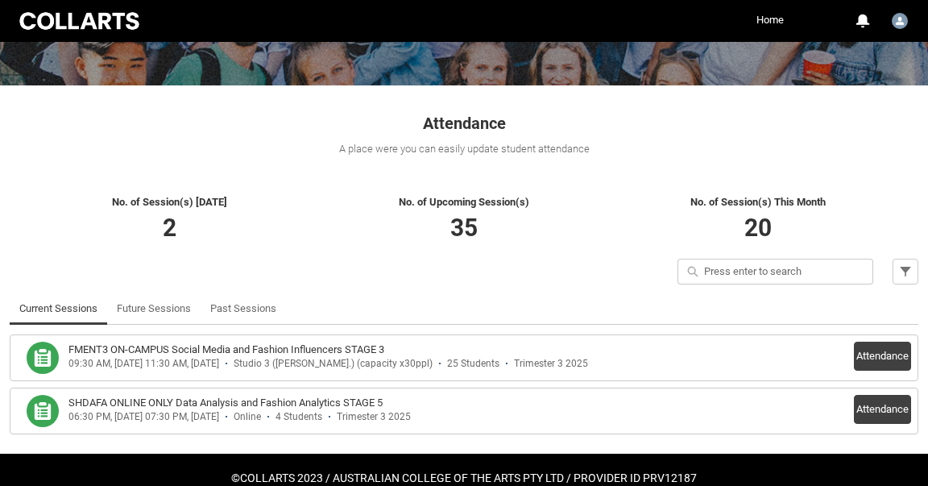
scroll to position [248, 0]
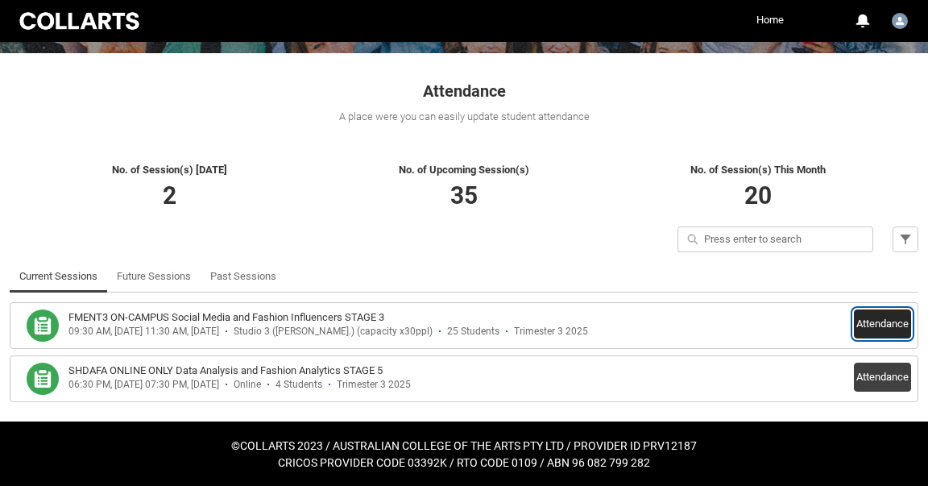
click at [880, 324] on button "Attendance" at bounding box center [882, 323] width 57 height 29
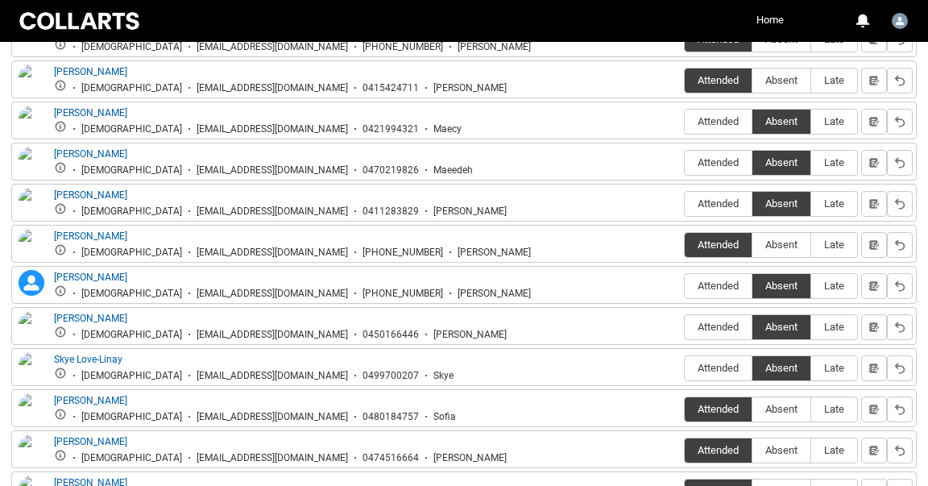
scroll to position [1220, 0]
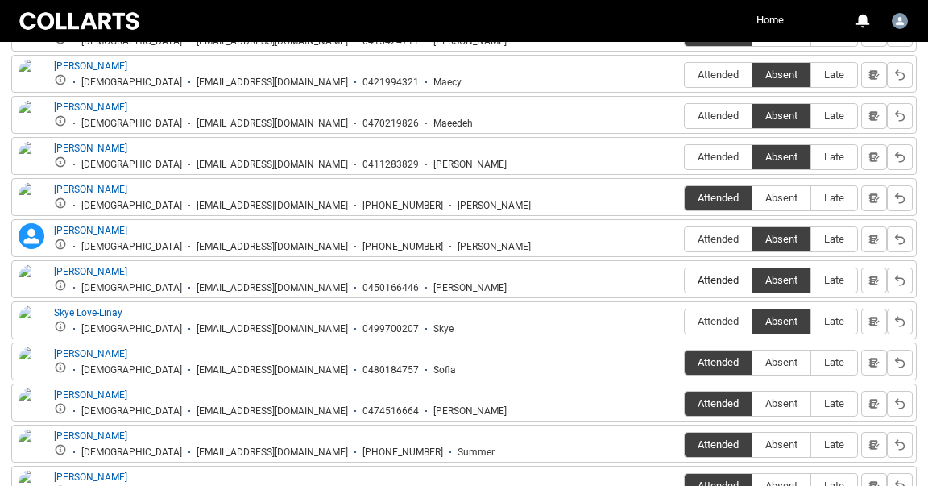
click at [717, 274] on span "Attended" at bounding box center [718, 280] width 67 height 12
click at [685, 280] on input "Attended" at bounding box center [684, 280] width 1 height 1
type lightning-radio-group "Attended"
radio input "true"
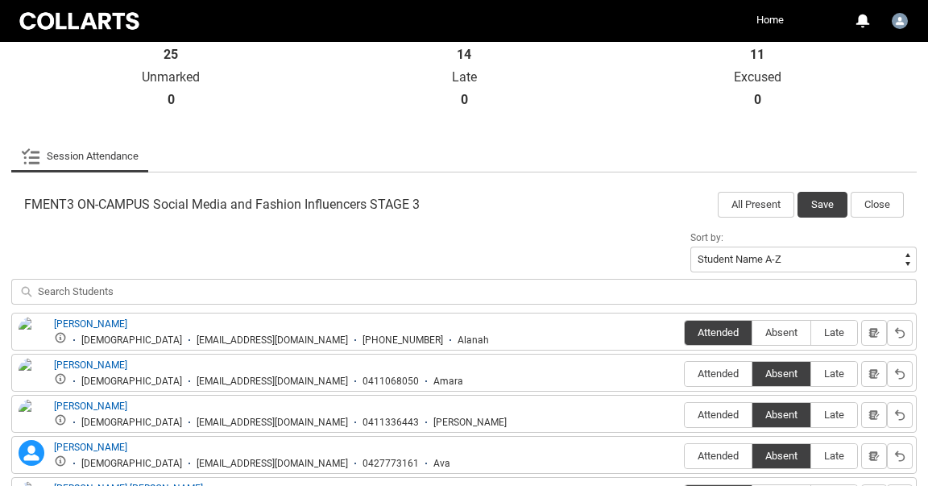
scroll to position [376, 0]
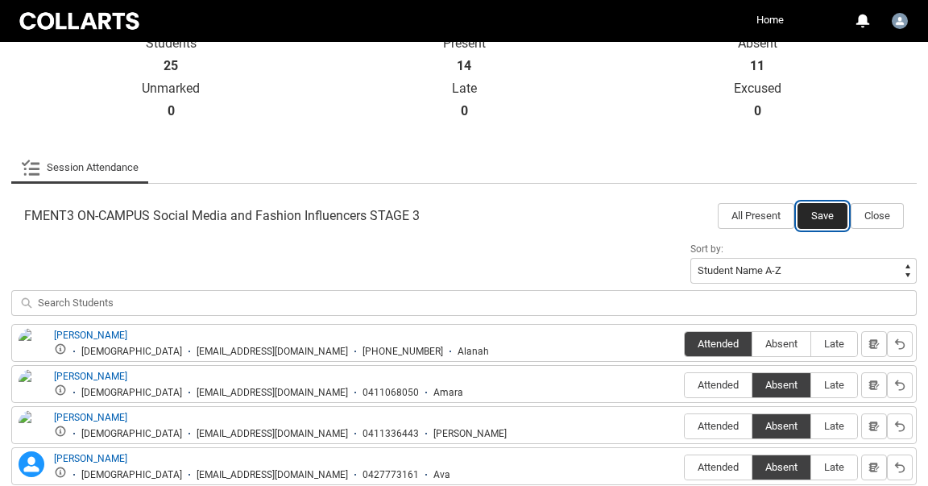
click at [822, 213] on button "Save" at bounding box center [823, 216] width 50 height 26
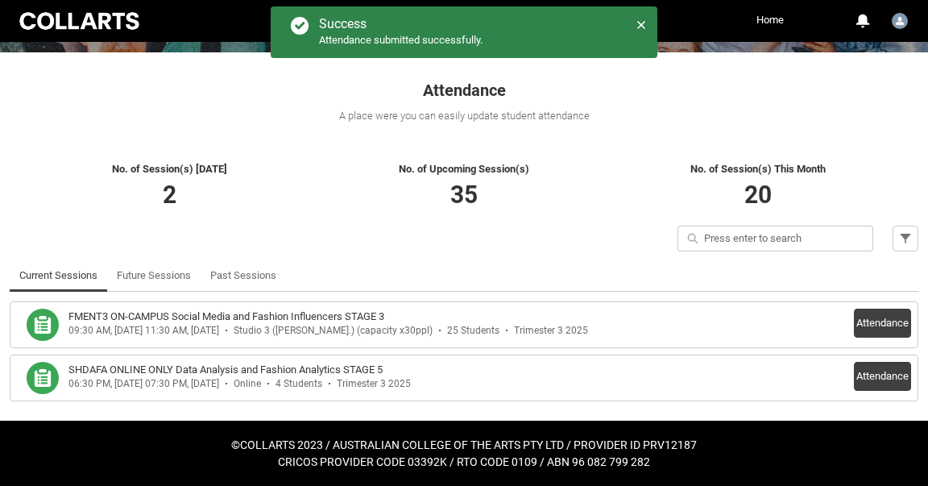
scroll to position [248, 0]
